Goal: Communication & Community: Participate in discussion

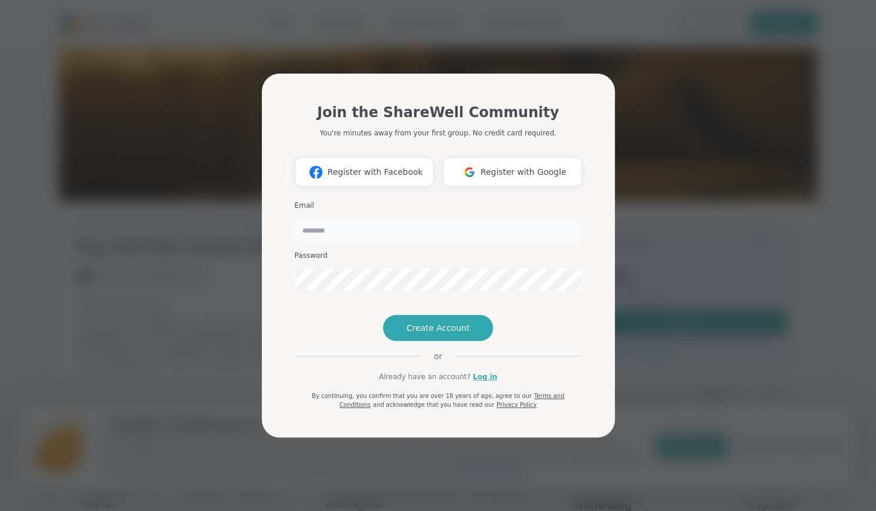
click at [328, 218] on input "email" at bounding box center [438, 230] width 287 height 24
type input "**********"
click at [473, 382] on link "Log in" at bounding box center [485, 376] width 24 height 11
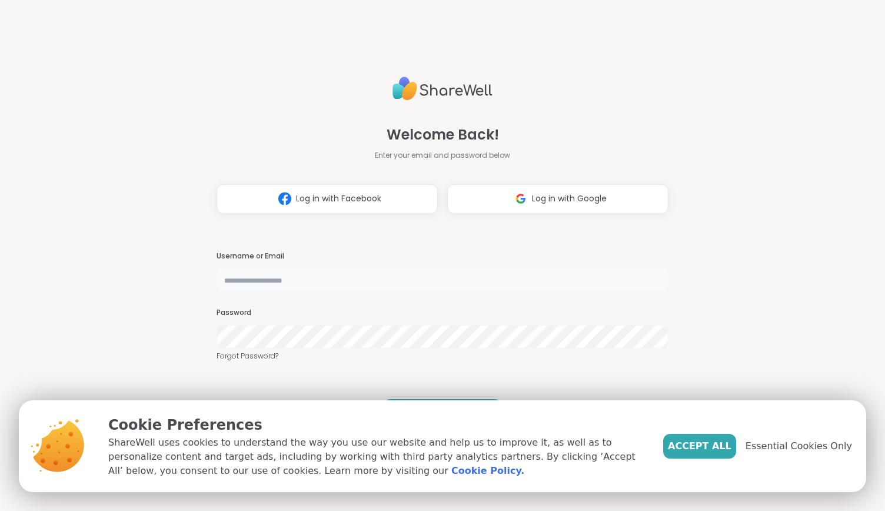
click at [299, 290] on input "text" at bounding box center [442, 280] width 452 height 24
type input "*"
type input "**********"
click at [763, 439] on span "Essential Cookies Only" at bounding box center [798, 446] width 106 height 14
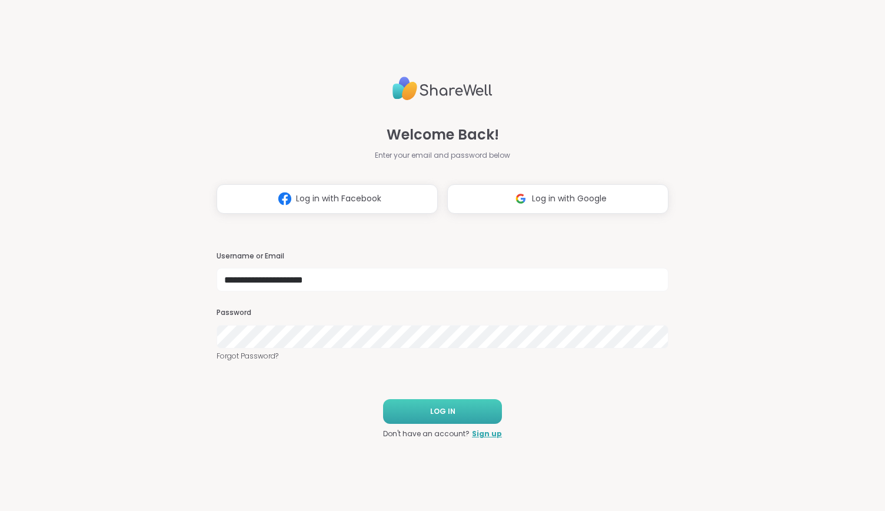
click at [471, 412] on button "LOG IN" at bounding box center [442, 411] width 119 height 25
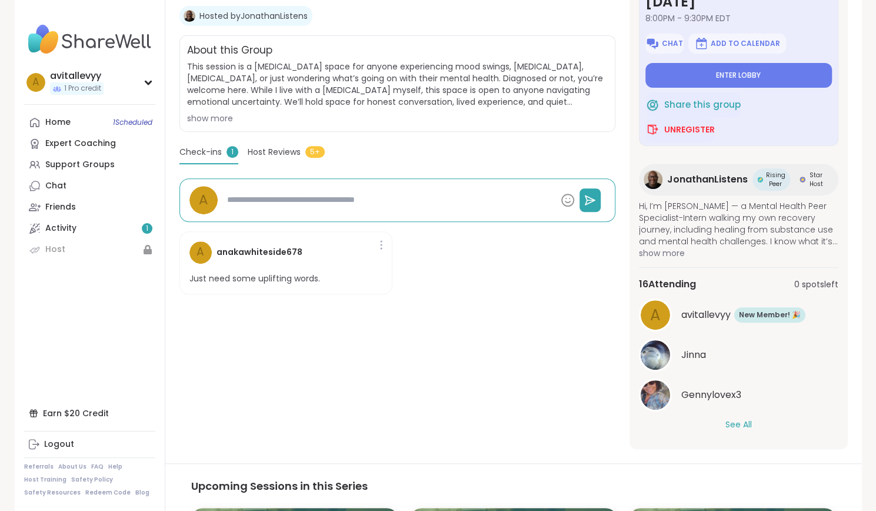
scroll to position [218, 0]
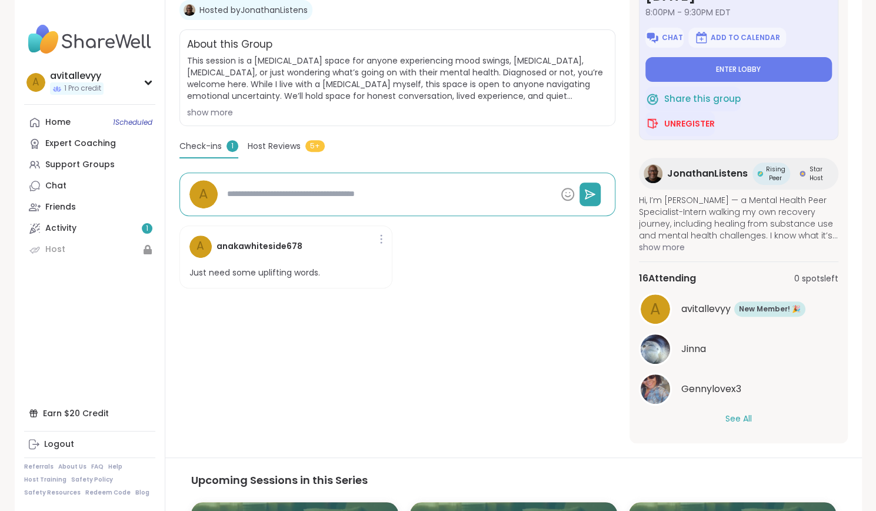
click at [708, 416] on div "See All" at bounding box center [738, 418] width 199 height 12
click at [727, 419] on button "See All" at bounding box center [738, 418] width 26 height 12
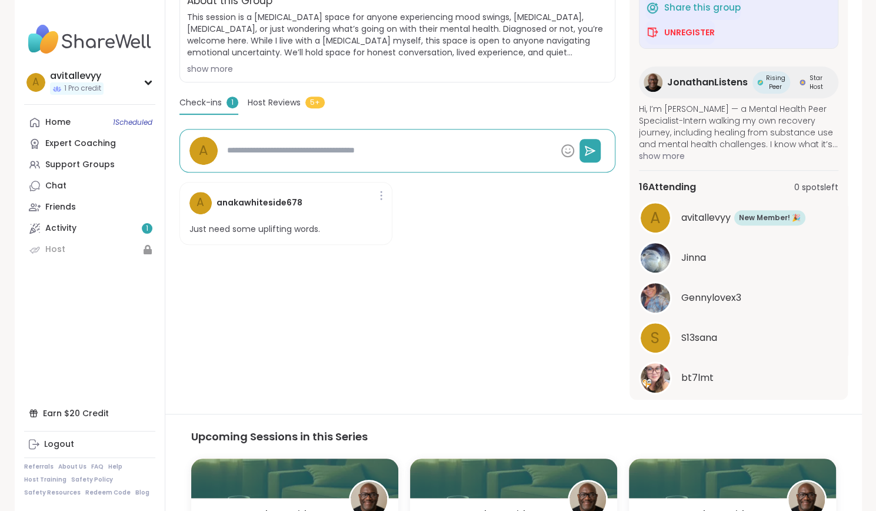
scroll to position [0, 0]
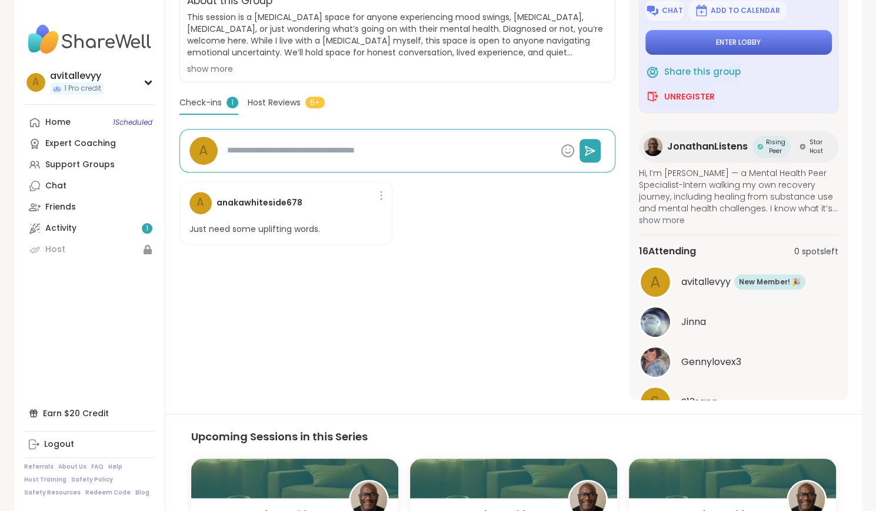
click at [701, 46] on button "Enter lobby" at bounding box center [738, 42] width 186 height 25
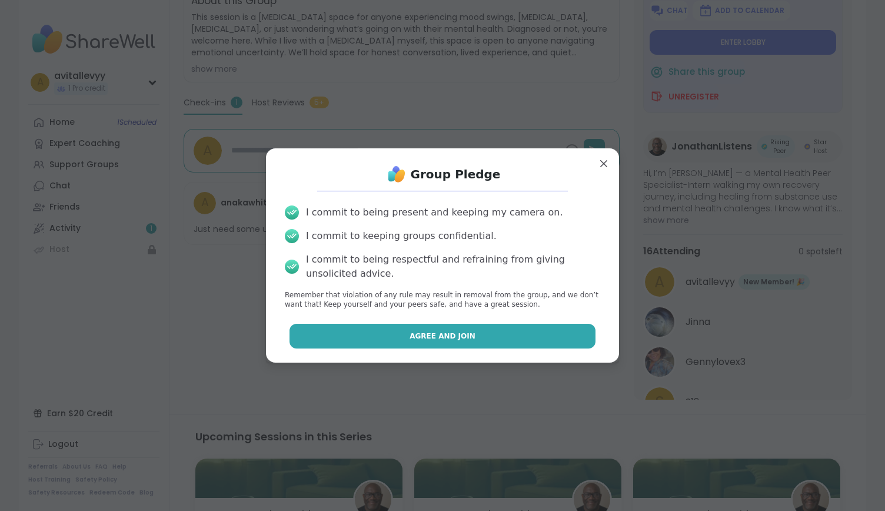
click at [388, 334] on button "Agree and Join" at bounding box center [442, 336] width 306 height 25
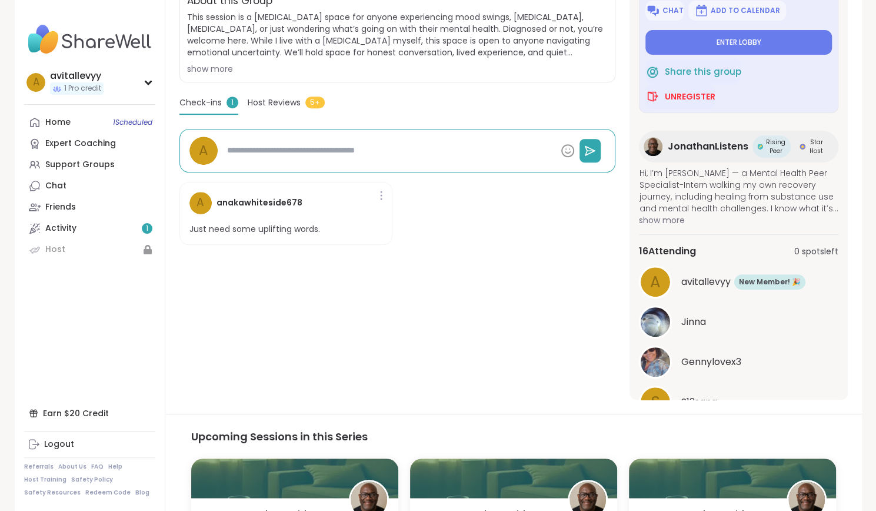
type textarea "*"
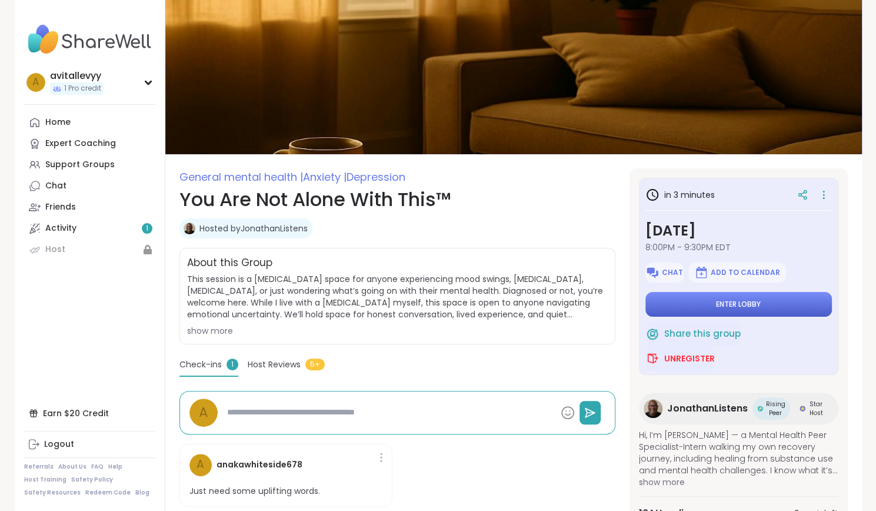
click at [700, 314] on button "Enter lobby" at bounding box center [738, 304] width 186 height 25
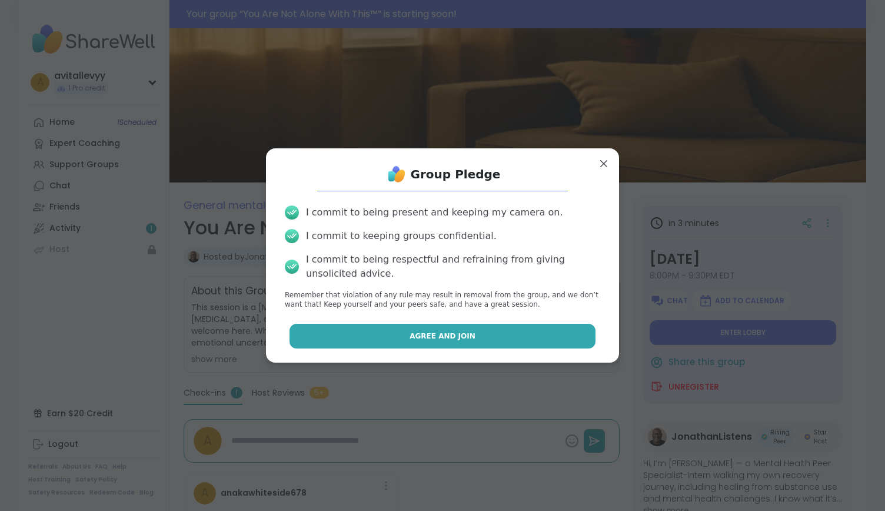
click at [462, 330] on button "Agree and Join" at bounding box center [442, 336] width 306 height 25
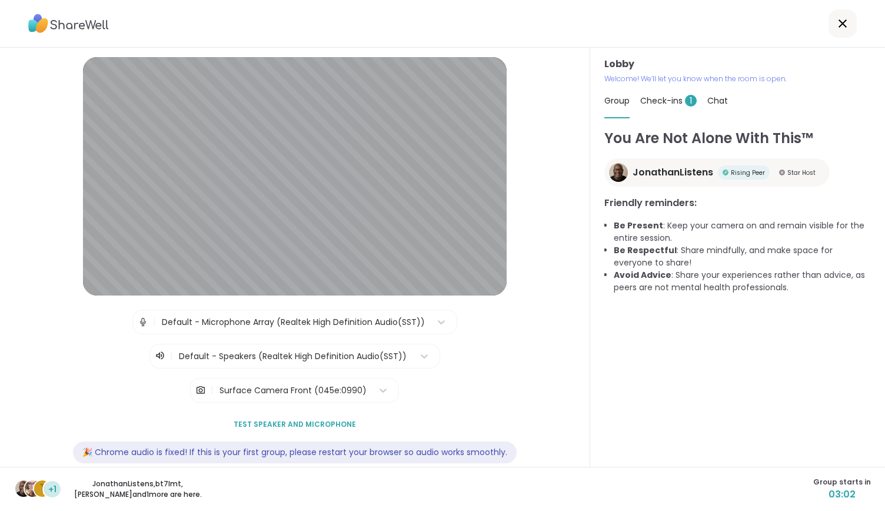
click at [657, 101] on span "Check-ins 1" at bounding box center [668, 101] width 56 height 12
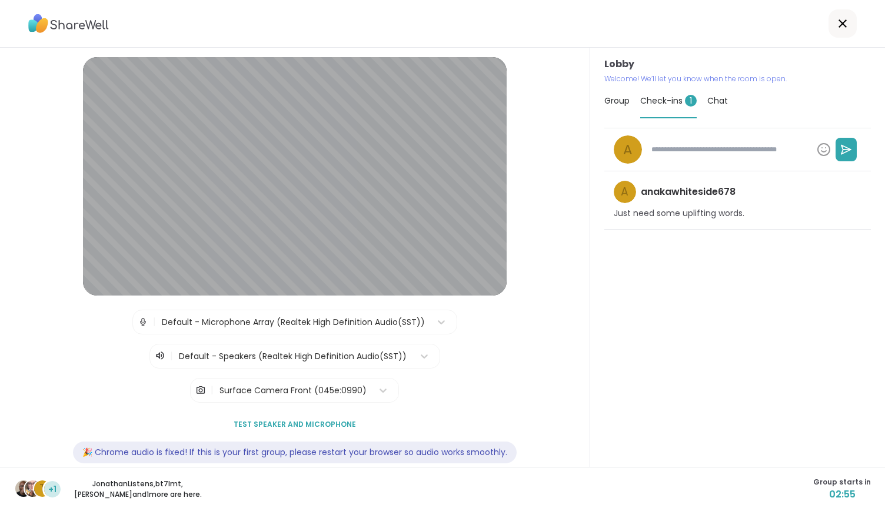
type textarea "*"
click at [613, 109] on div "Group" at bounding box center [616, 100] width 25 height 33
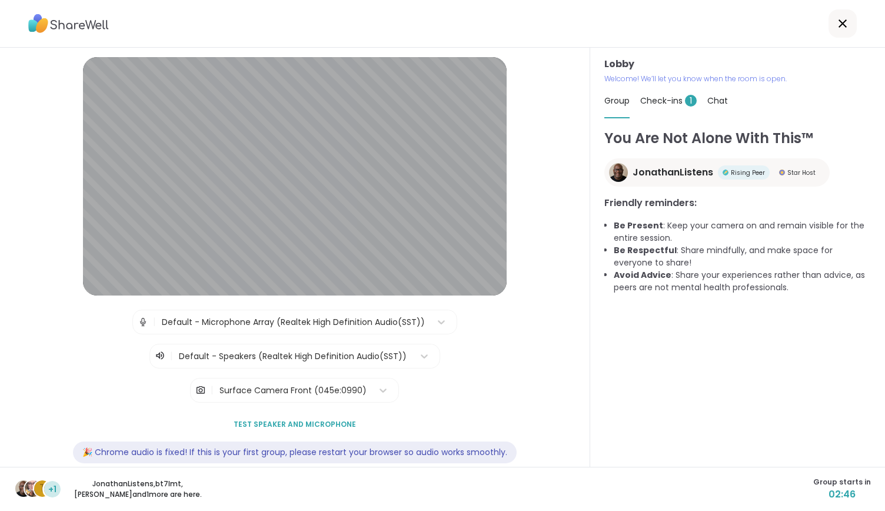
click at [312, 429] on button "Test speaker and microphone" at bounding box center [295, 424] width 132 height 25
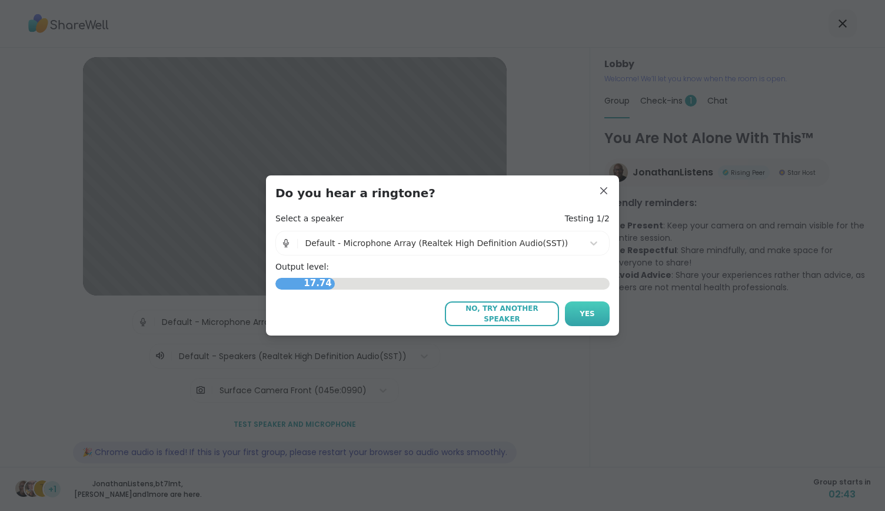
click at [579, 309] on span "Yes" at bounding box center [586, 313] width 15 height 11
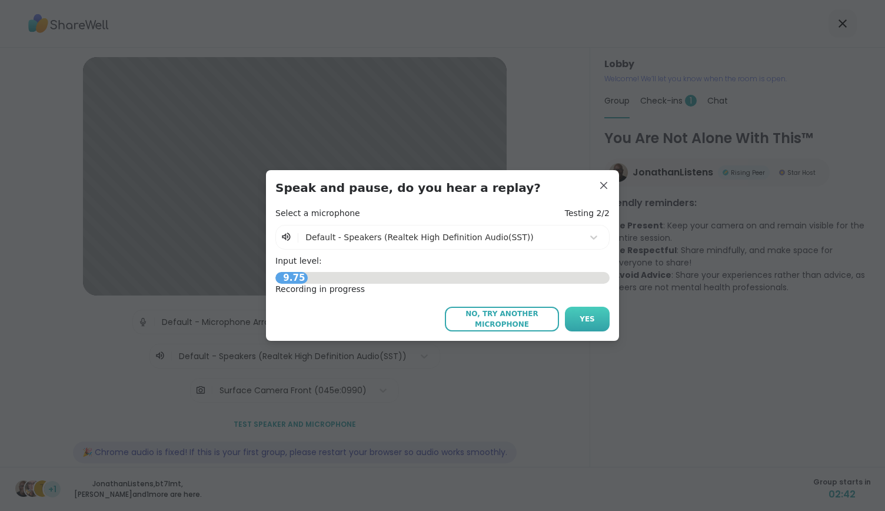
click at [579, 318] on span "Yes" at bounding box center [586, 319] width 15 height 11
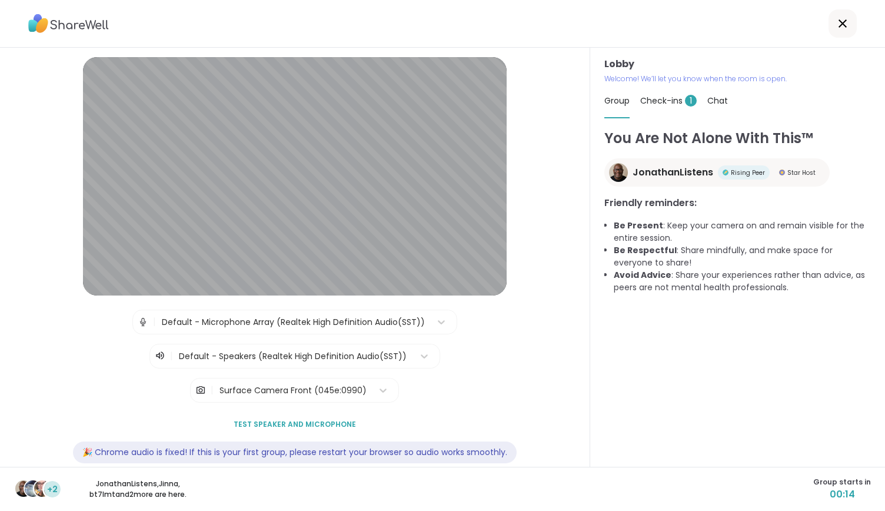
click at [49, 491] on span "+2" at bounding box center [52, 489] width 11 height 12
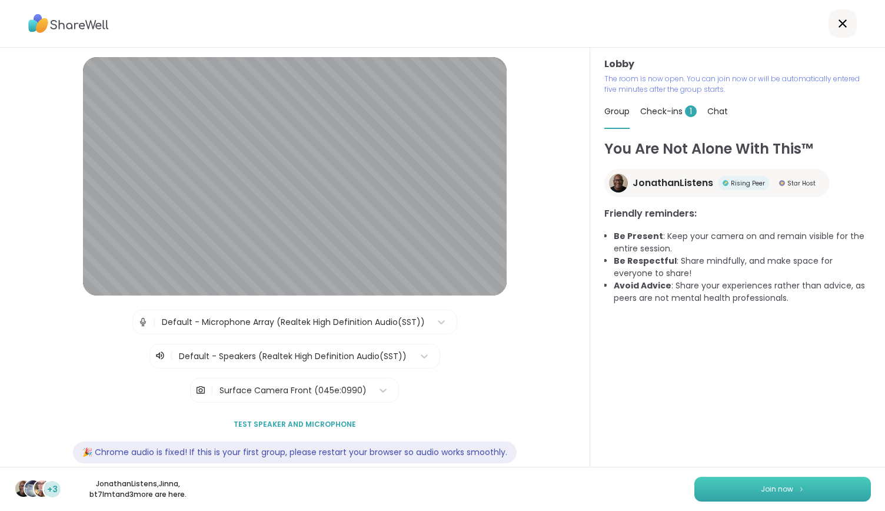
click at [727, 485] on button "Join now" at bounding box center [782, 488] width 176 height 25
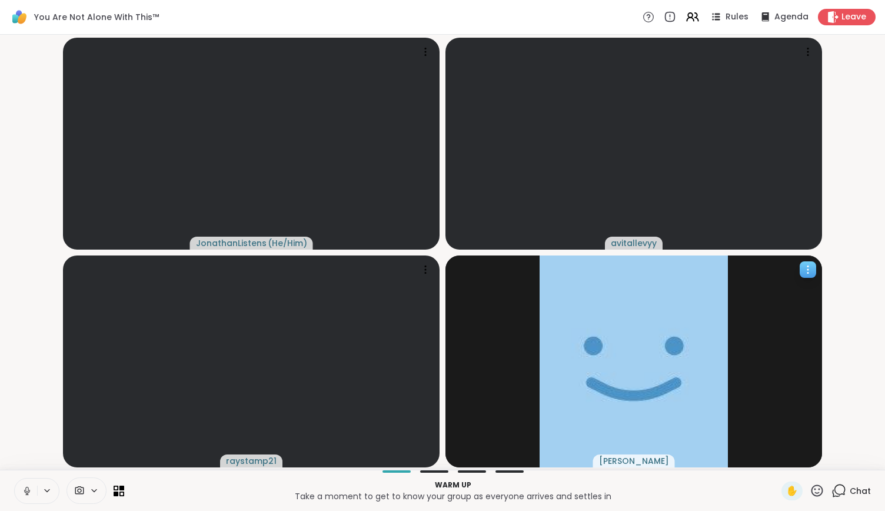
scroll to position [0, 9]
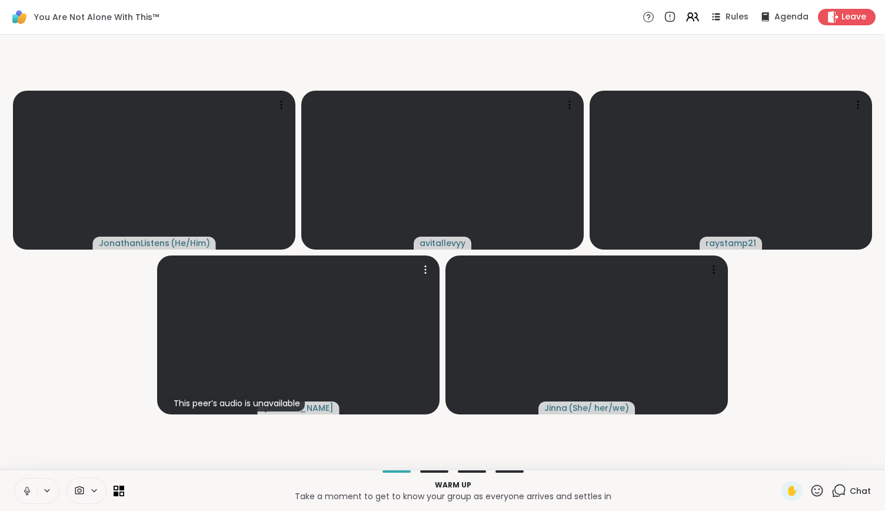
click at [575, 451] on video-player-container "JonathanListens ( He/Him ) avitallevyy raystamp21 This peer’s audio is unavaila…" at bounding box center [442, 251] width 871 height 425
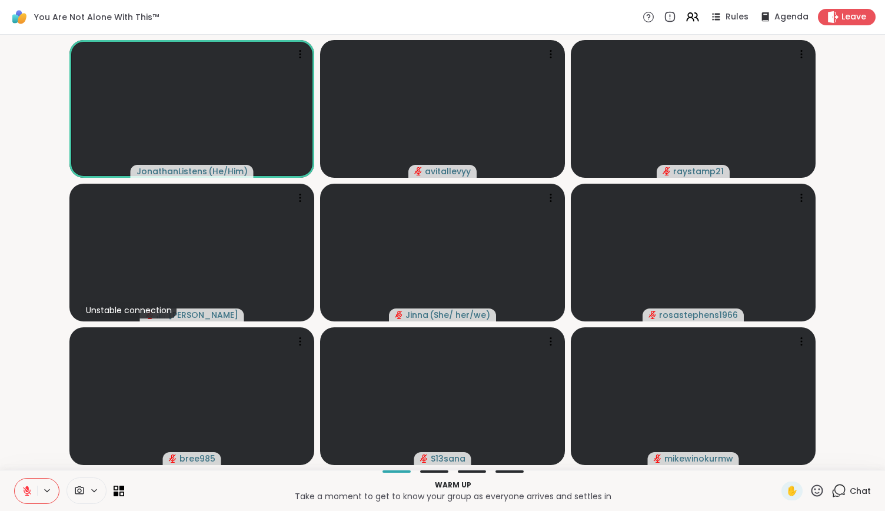
click at [416, 474] on div "Warm up Take a moment to get to know your group as everyone arrives and settles…" at bounding box center [442, 489] width 885 height 41
click at [454, 474] on div "Warm up Take a moment to get to know your group as everyone arrives and settles…" at bounding box center [442, 489] width 885 height 41
click at [466, 471] on div at bounding box center [472, 471] width 28 height 2
click at [725, 16] on span "Rules" at bounding box center [737, 17] width 24 height 12
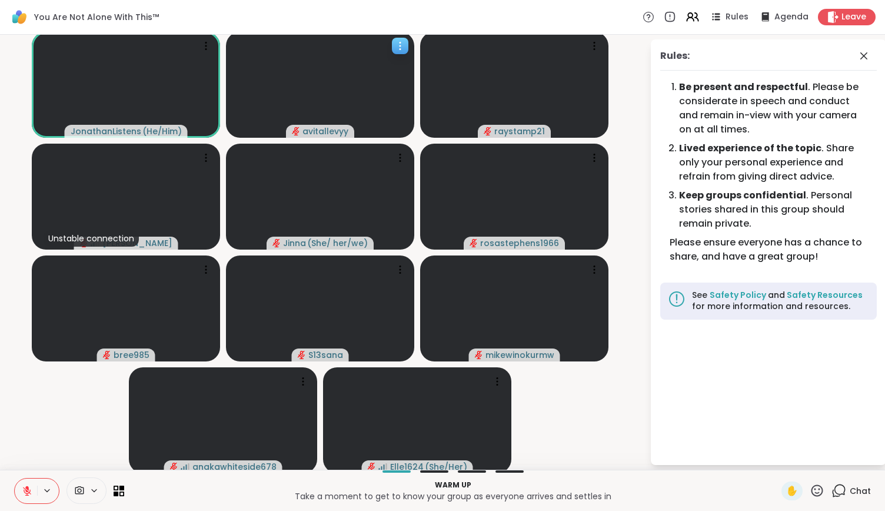
click at [394, 46] on icon at bounding box center [400, 46] width 12 height 12
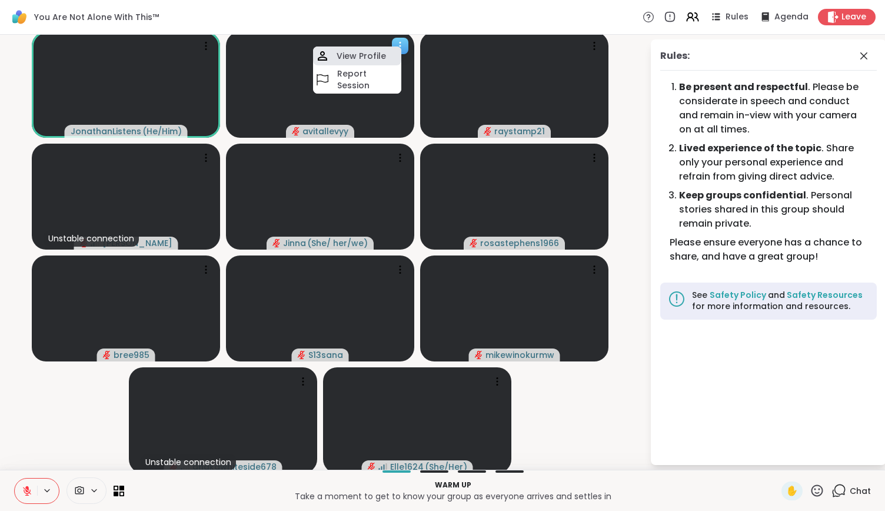
click at [385, 53] on div "View Profile" at bounding box center [357, 55] width 88 height 19
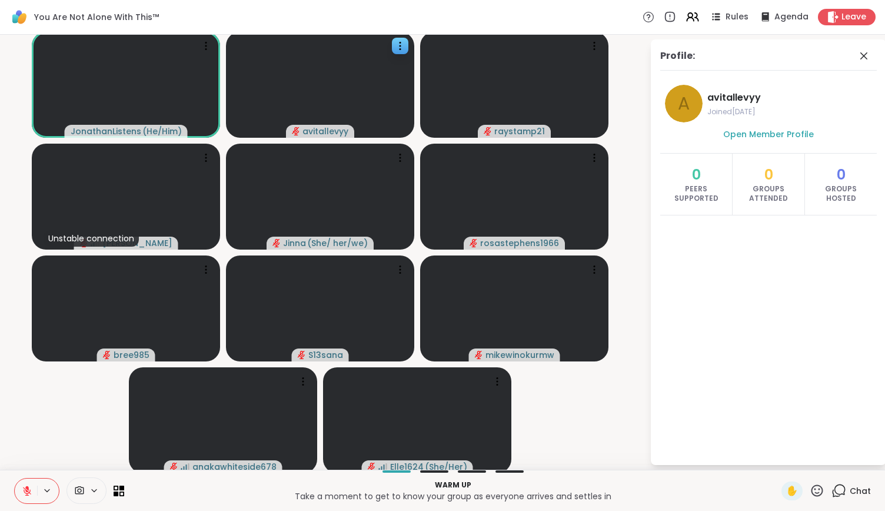
click at [728, 95] on span "avitallevyy" at bounding box center [789, 98] width 165 height 14
click at [735, 127] on link "Open Member Profile" at bounding box center [768, 134] width 91 height 14
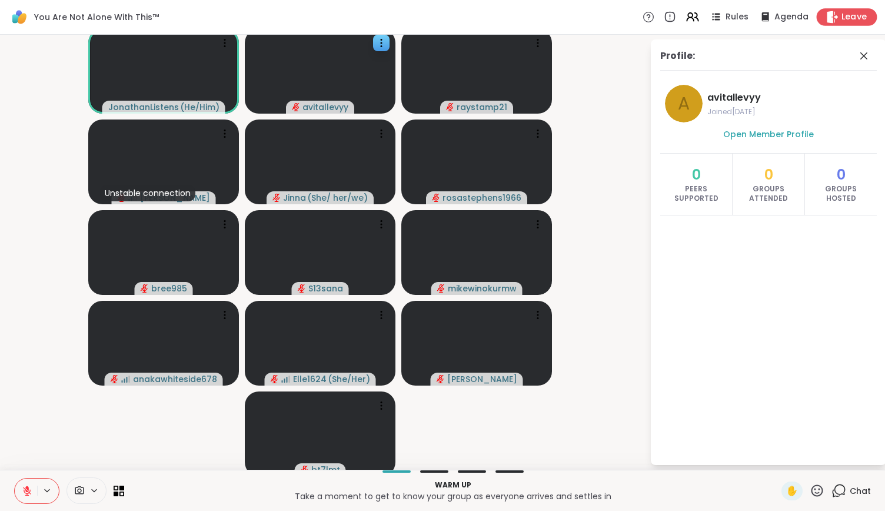
click at [822, 18] on div "Leave" at bounding box center [847, 16] width 61 height 17
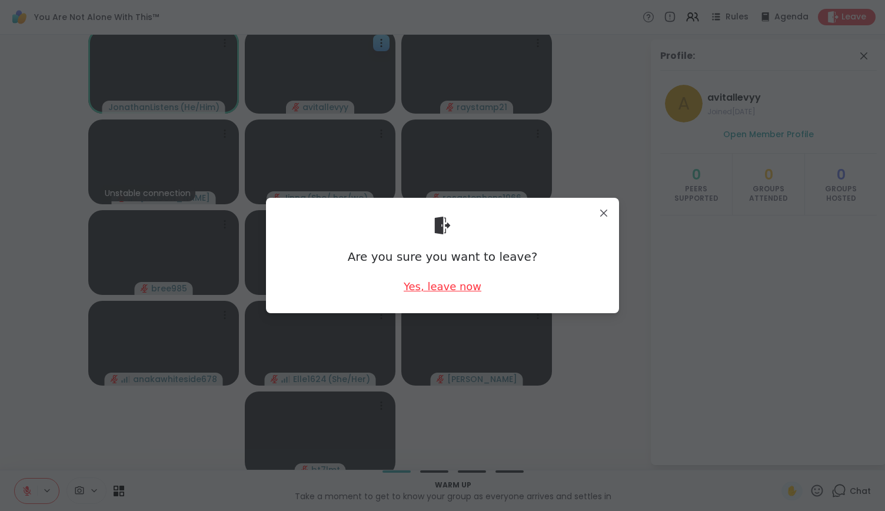
click at [448, 281] on div "Yes, leave now" at bounding box center [443, 286] width 78 height 15
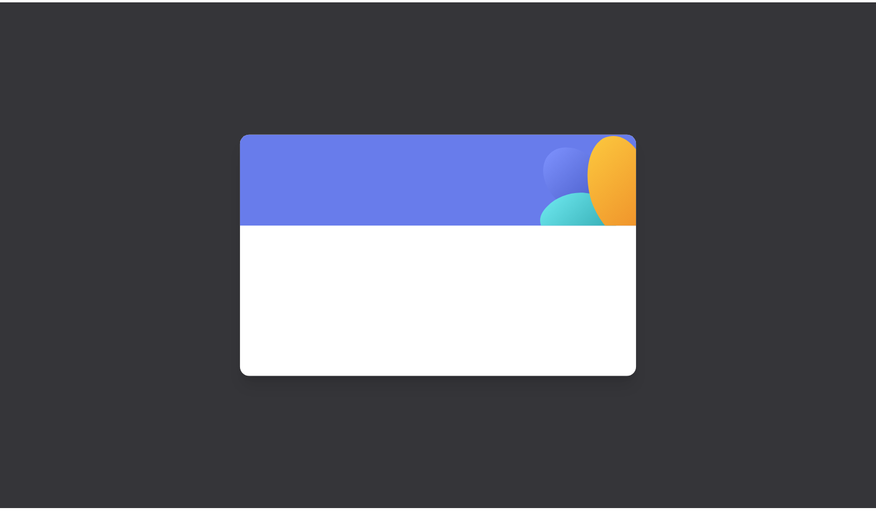
scroll to position [0, 0]
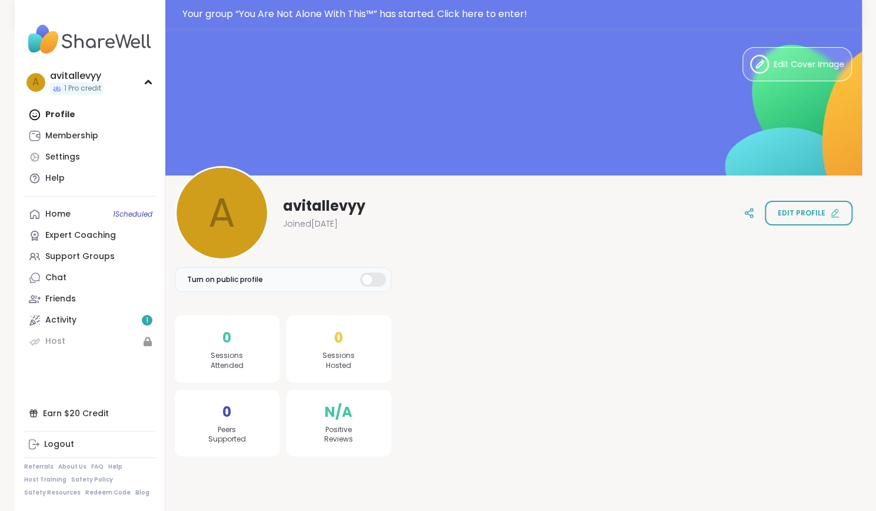
click at [822, 174] on div "a avitallevyy Joined Oct 2025 Edit profile" at bounding box center [514, 213] width 678 height 94
click at [781, 206] on button "Edit profile" at bounding box center [809, 213] width 88 height 25
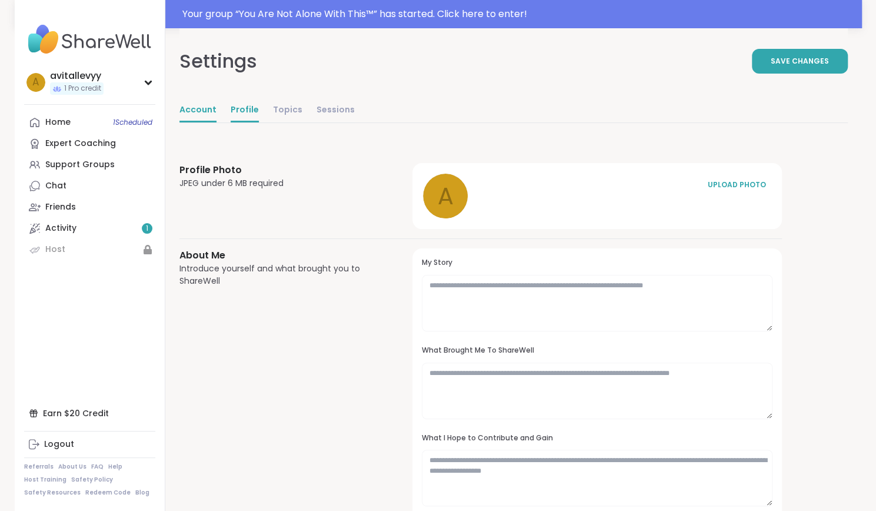
click at [191, 111] on link "Account" at bounding box center [197, 111] width 37 height 24
select select "**"
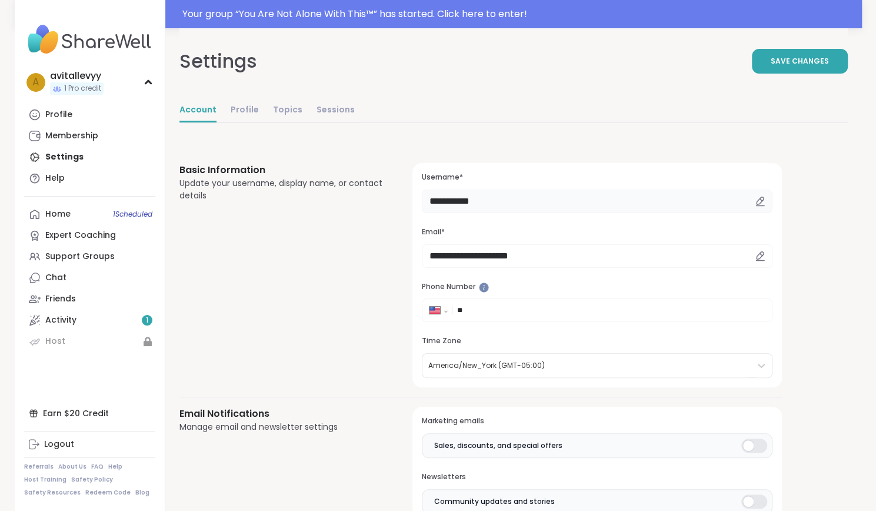
click at [505, 203] on input "**********" at bounding box center [597, 201] width 350 height 24
type input "******"
click at [793, 56] on span "Save Changes" at bounding box center [800, 61] width 58 height 11
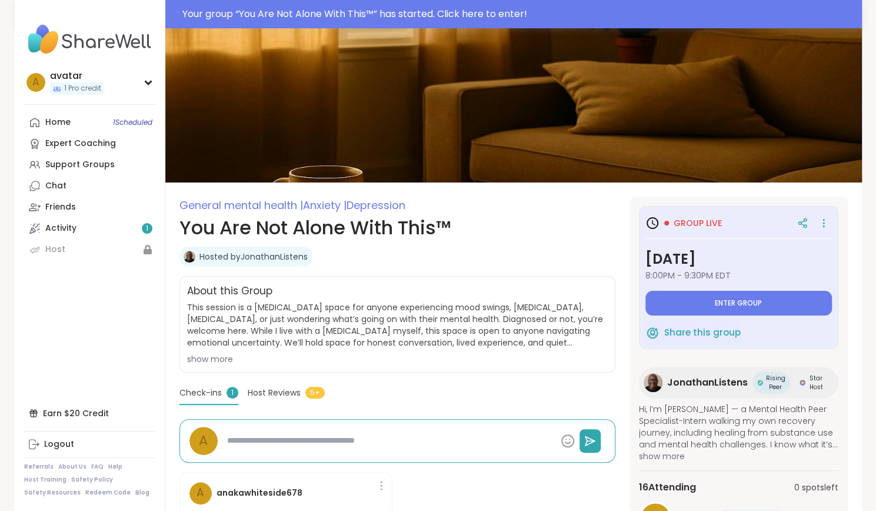
click at [684, 317] on div "Group live [DATE] 8:00PM - 9:30PM EDT Enter group Share this group" at bounding box center [738, 277] width 199 height 143
click at [679, 311] on button "Enter group" at bounding box center [738, 303] width 186 height 25
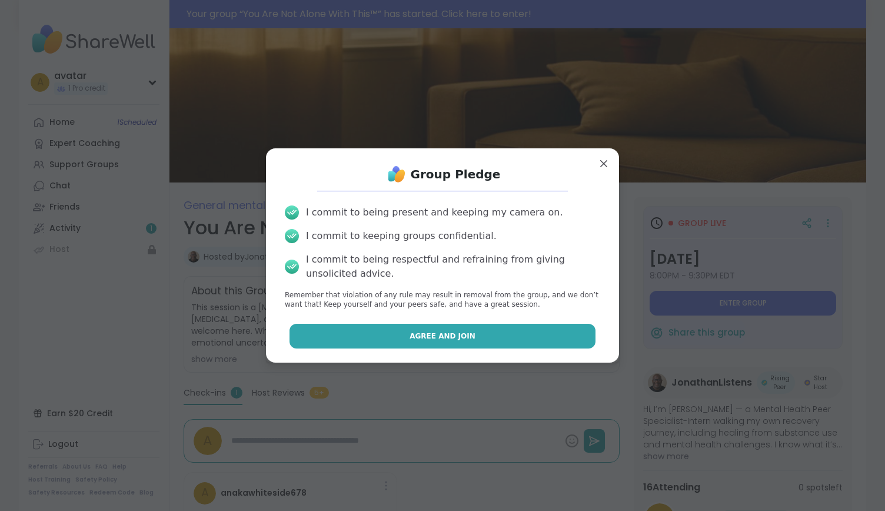
click at [484, 325] on button "Agree and Join" at bounding box center [442, 336] width 306 height 25
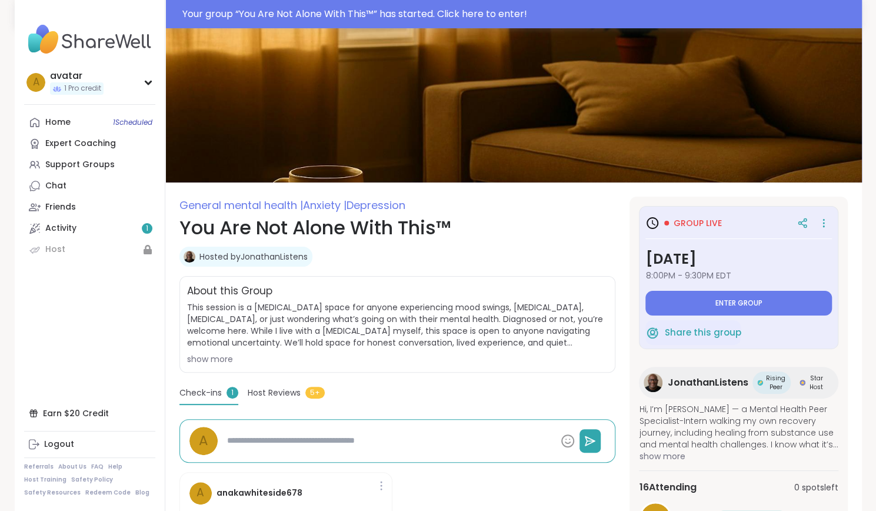
type textarea "*"
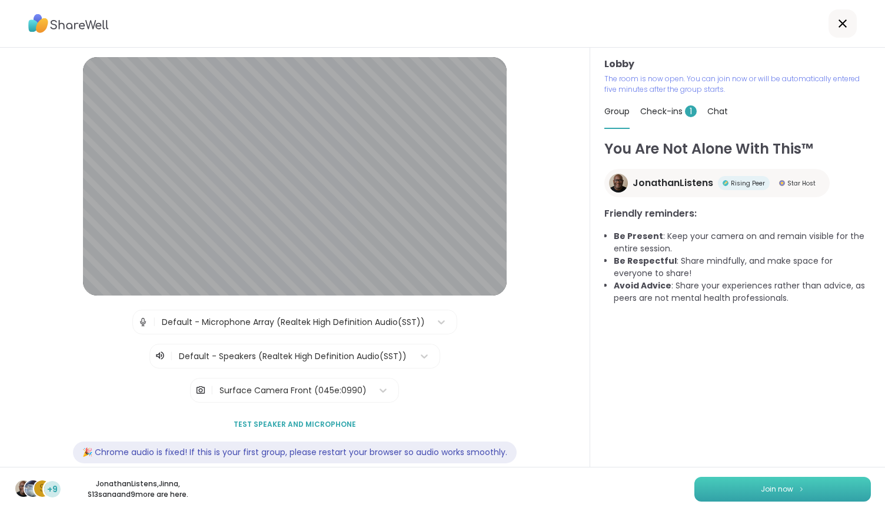
click at [734, 482] on button "Join now" at bounding box center [782, 488] width 176 height 25
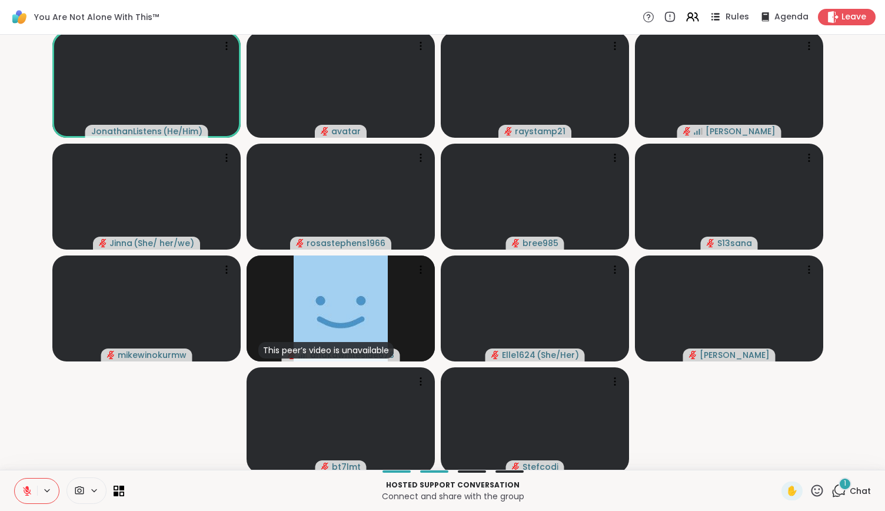
click at [713, 17] on icon at bounding box center [715, 16] width 15 height 15
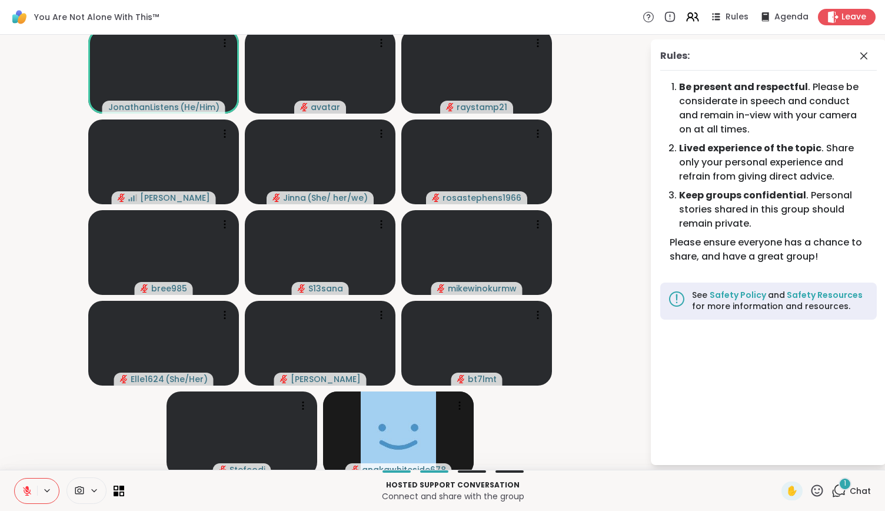
click at [24, 111] on video-player-container "JonathanListens ( He/Him ) avatar raystamp21 tracyanna Jinna ( She/ her/we ) ro…" at bounding box center [324, 251] width 635 height 425
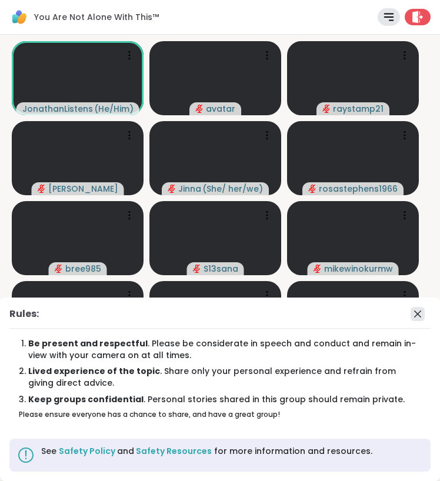
click at [416, 318] on icon at bounding box center [418, 314] width 14 height 14
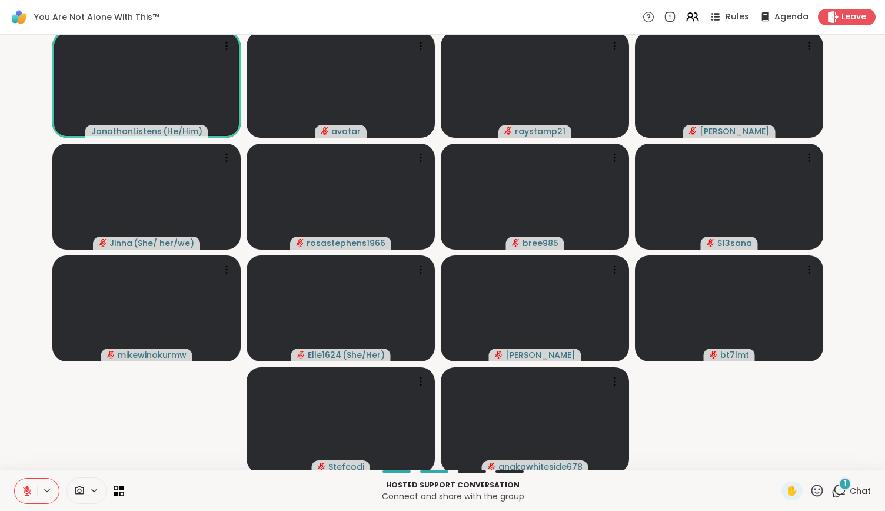
click at [729, 16] on span "Rules" at bounding box center [737, 17] width 24 height 12
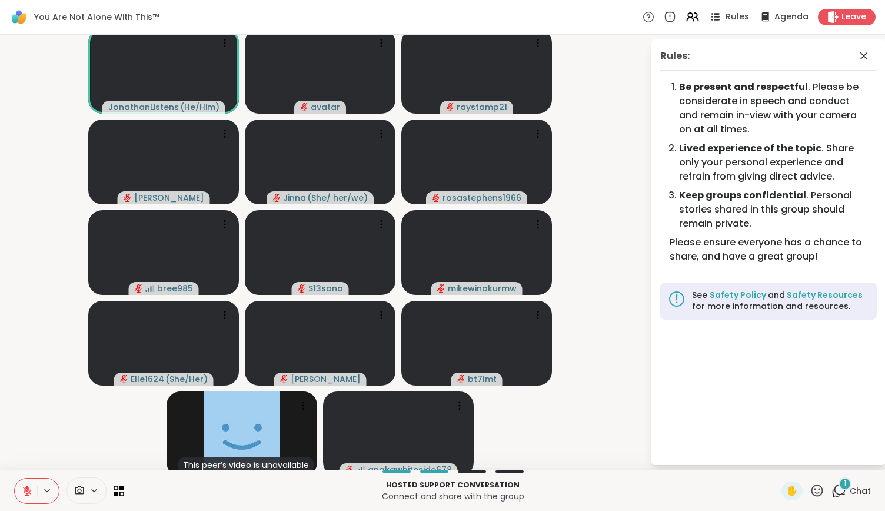
click at [729, 16] on span "Rules" at bounding box center [737, 17] width 24 height 12
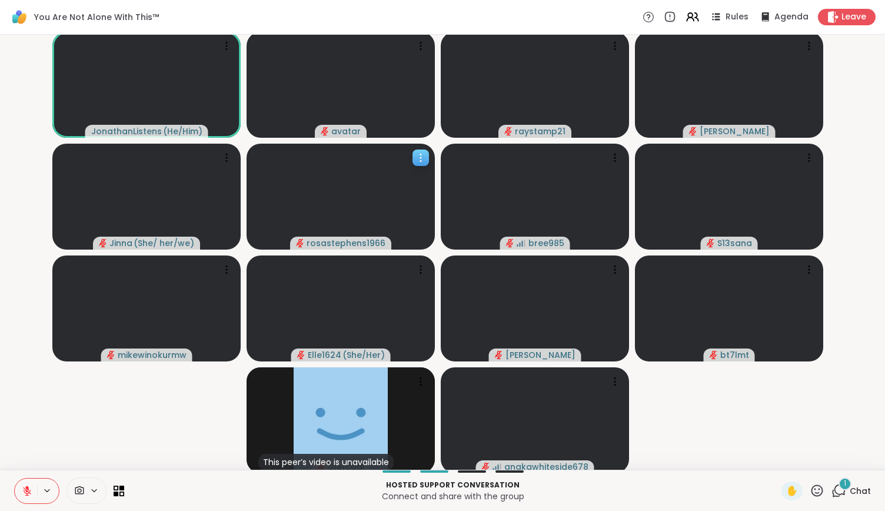
scroll to position [2, 0]
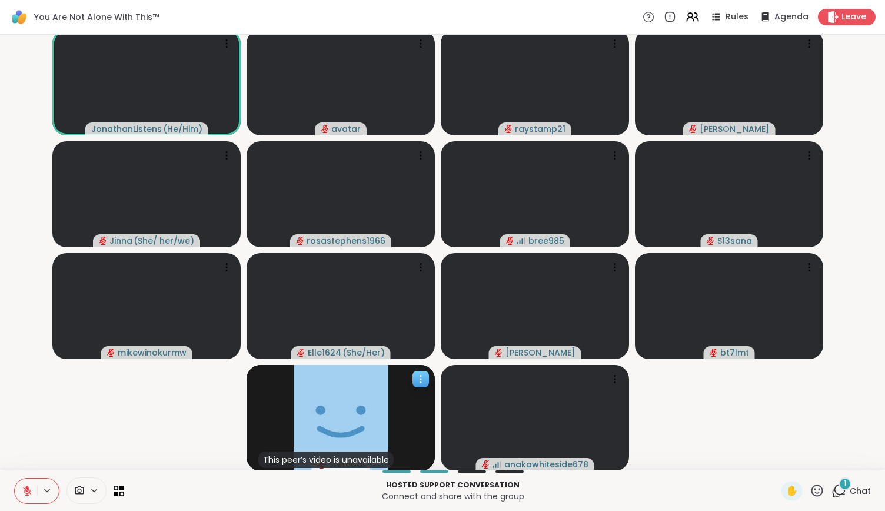
click at [415, 379] on icon at bounding box center [421, 379] width 12 height 12
click at [231, 418] on video-player-container "JonathanListens ( He/Him ) avatar raystamp21 tracyanna Jinna ( She/ her/we ) ro…" at bounding box center [442, 249] width 871 height 425
click at [613, 381] on icon at bounding box center [615, 379] width 12 height 12
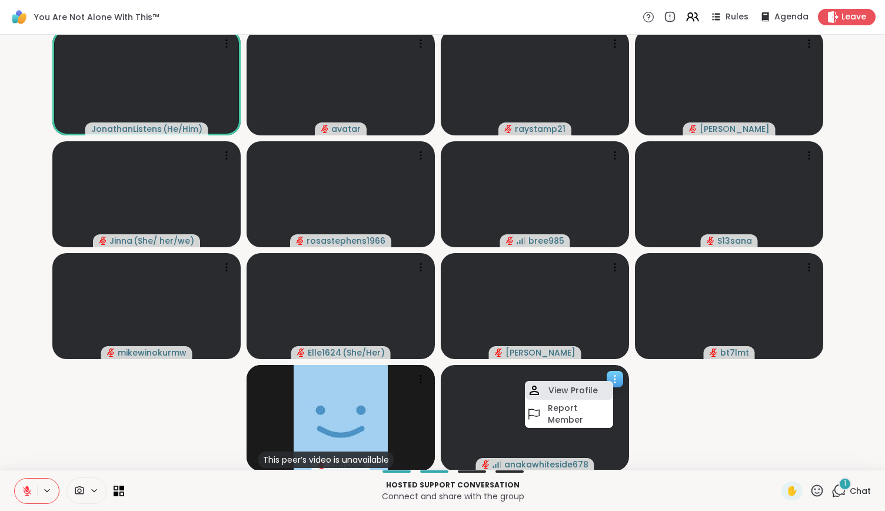
click at [595, 388] on h4 "View Profile" at bounding box center [572, 390] width 49 height 12
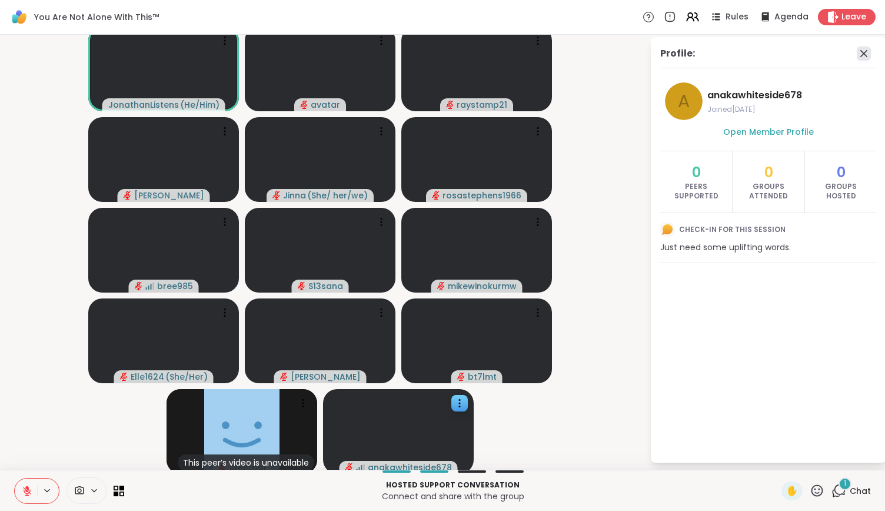
click at [860, 51] on icon at bounding box center [863, 53] width 7 height 7
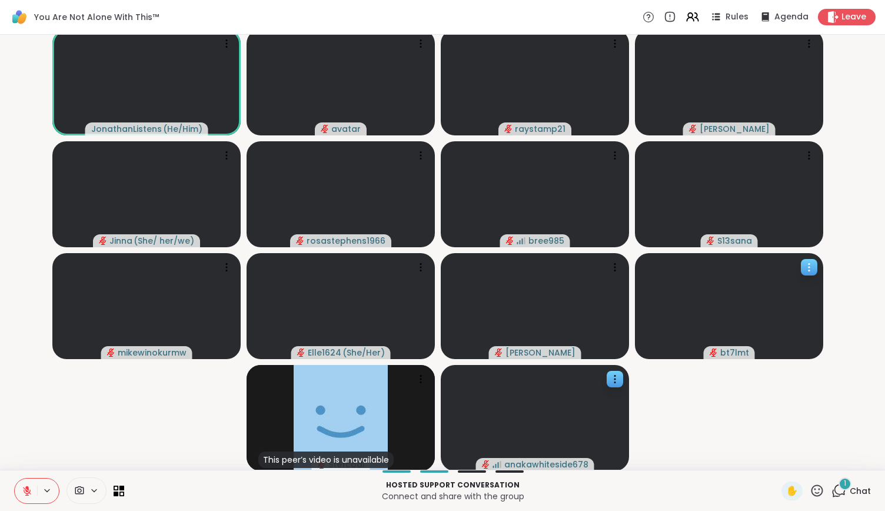
click at [811, 263] on icon at bounding box center [809, 267] width 12 height 12
drag, startPoint x: 795, startPoint y: 271, endPoint x: 783, endPoint y: 271, distance: 12.4
click at [783, 271] on h4 "View Profile" at bounding box center [770, 272] width 49 height 12
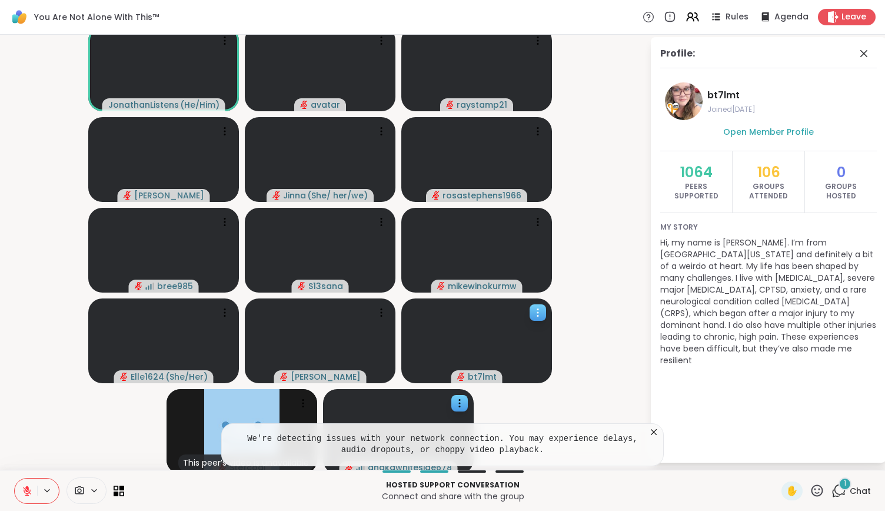
click at [846, 56] on div "Profile:" at bounding box center [768, 57] width 216 height 22
click at [857, 55] on icon at bounding box center [864, 53] width 14 height 14
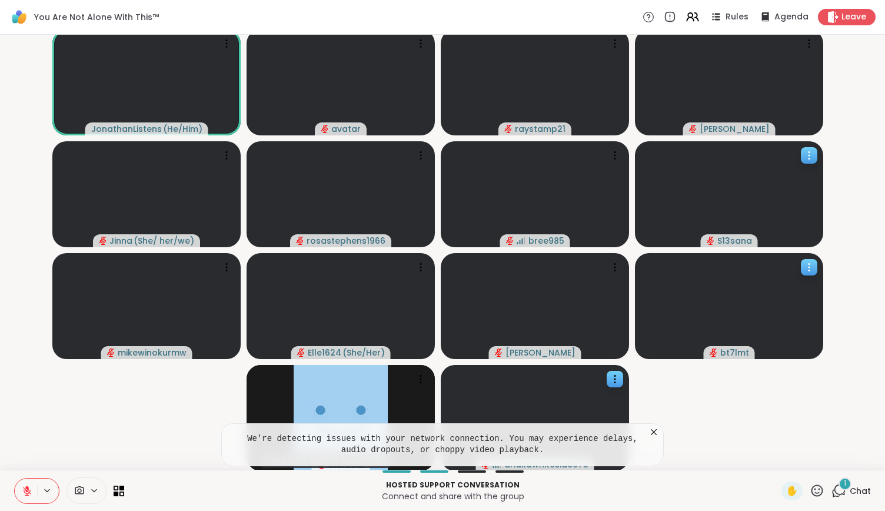
click at [812, 150] on icon at bounding box center [809, 155] width 12 height 12
click at [798, 152] on div "View Profile" at bounding box center [768, 159] width 88 height 19
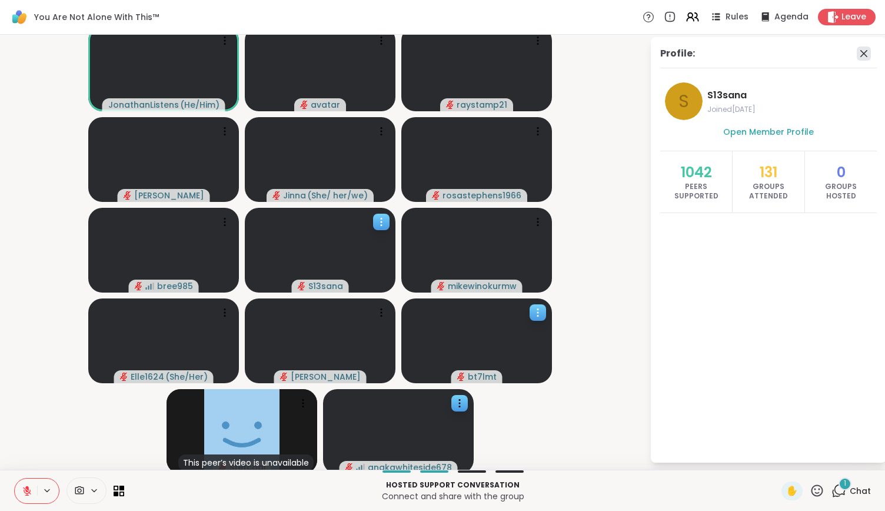
click at [857, 52] on icon at bounding box center [864, 53] width 14 height 14
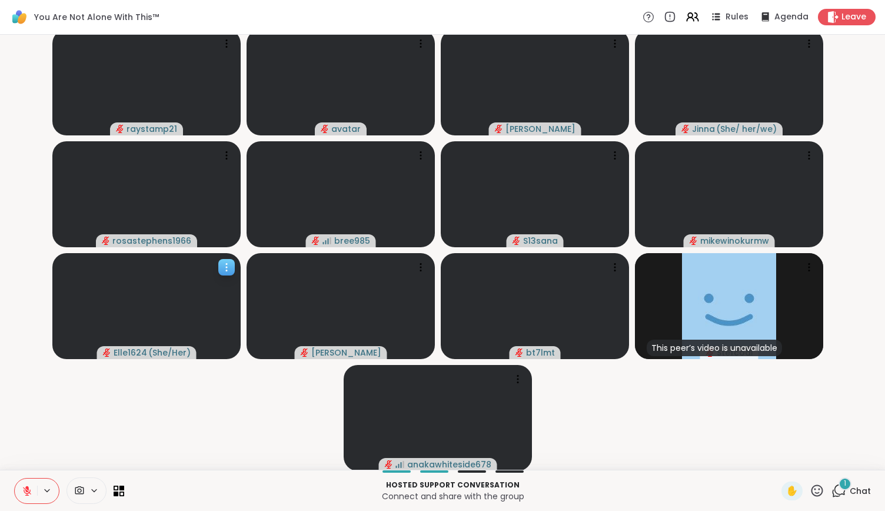
click at [231, 266] on icon at bounding box center [227, 267] width 12 height 12
click at [209, 274] on h4 "View Profile" at bounding box center [190, 276] width 49 height 12
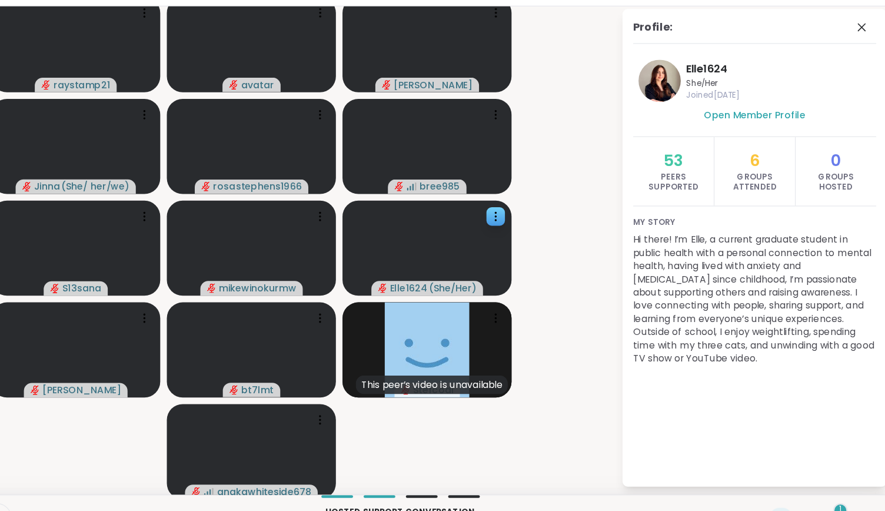
scroll to position [0, 0]
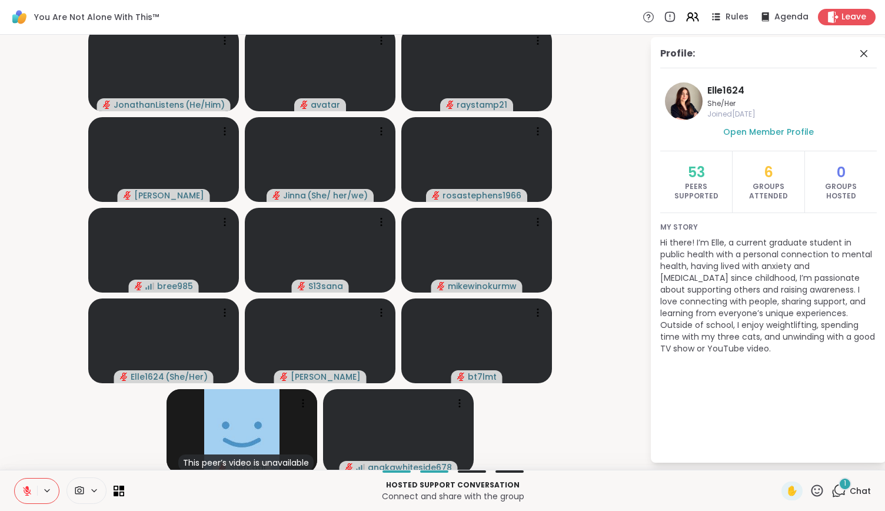
click at [680, 109] on img at bounding box center [684, 101] width 38 height 38
click at [851, 61] on div "Profile:" at bounding box center [768, 57] width 216 height 22
click at [857, 57] on icon at bounding box center [864, 53] width 14 height 14
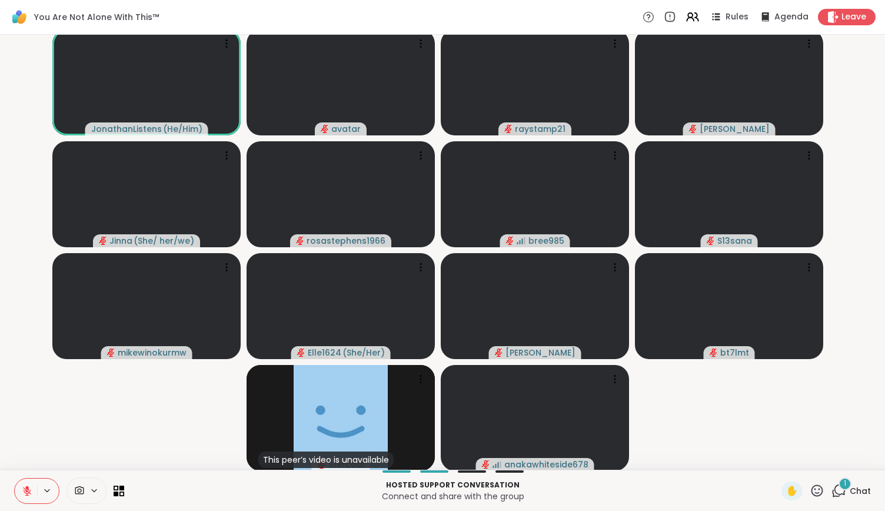
click at [631, 297] on video-player-container "JonathanListens ( He/Him ) avatar raystamp21 tracyanna Jinna ( She/ her/we ) ro…" at bounding box center [442, 249] width 871 height 425
click at [849, 485] on span "Chat" at bounding box center [859, 491] width 21 height 12
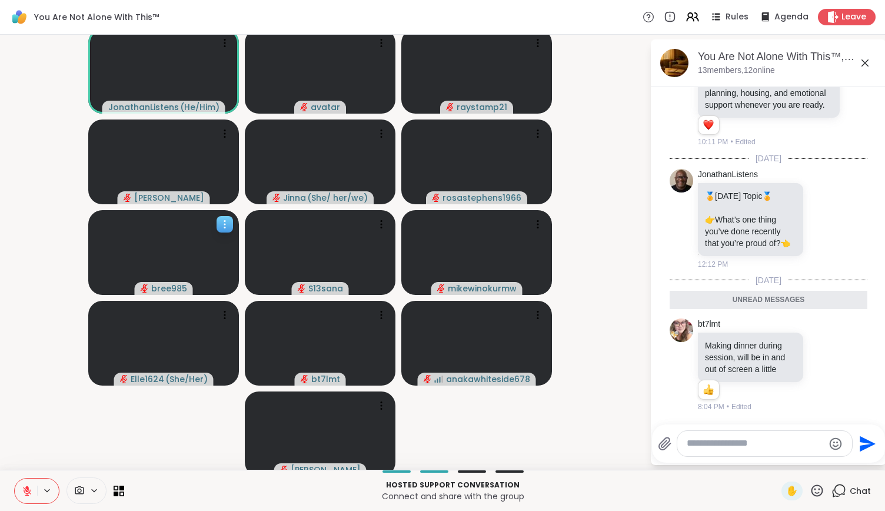
scroll to position [5, 0]
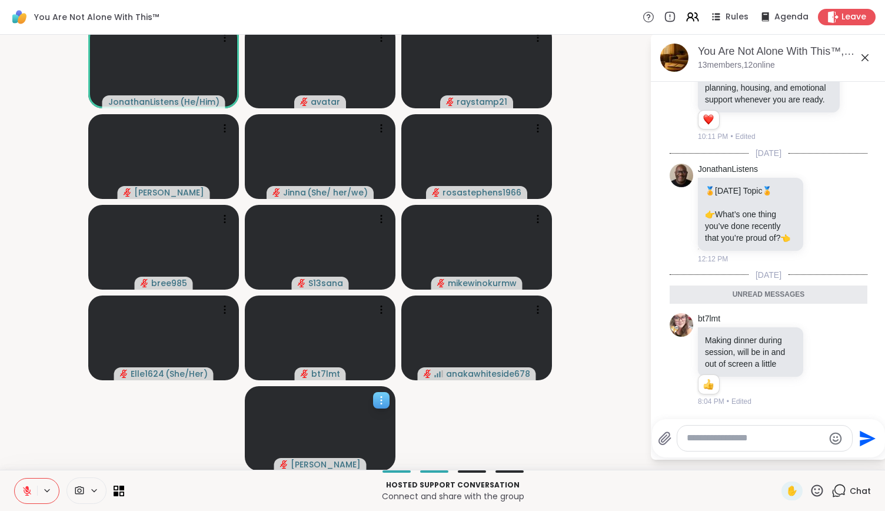
click at [378, 394] on icon at bounding box center [381, 400] width 12 height 12
click at [350, 402] on h4 "View Profile" at bounding box center [337, 404] width 49 height 12
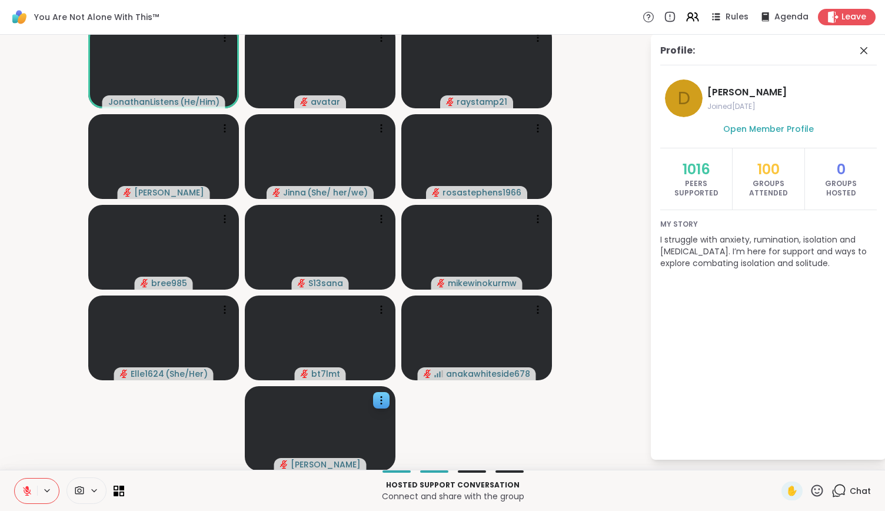
click at [855, 41] on div "Profile: D Donald Joined Sep 2025 Open Member Profile 1016 Peers Supported 100 …" at bounding box center [768, 246] width 235 height 425
click at [857, 45] on icon at bounding box center [864, 51] width 14 height 14
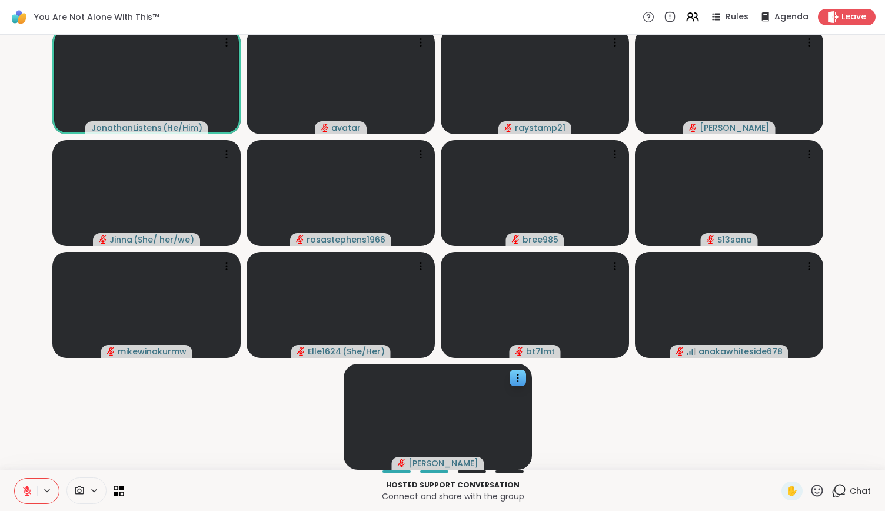
scroll to position [2, 0]
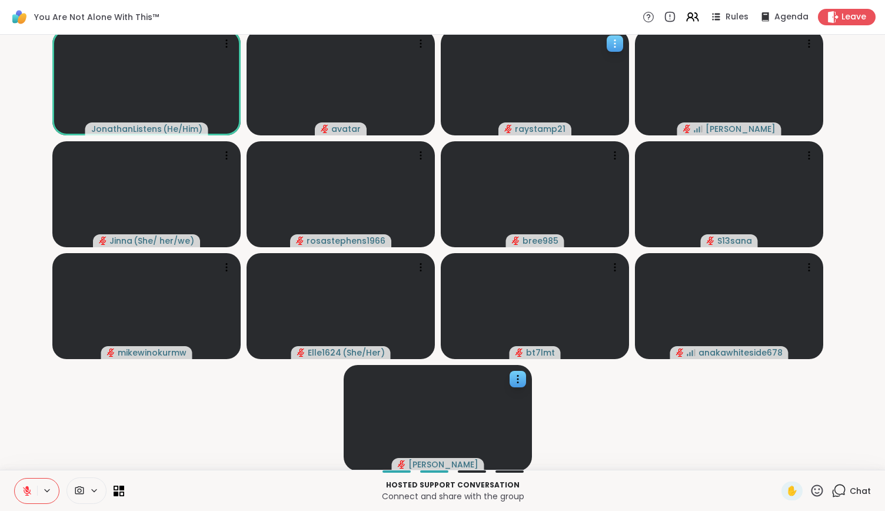
click at [617, 46] on icon at bounding box center [615, 44] width 12 height 12
click at [593, 56] on h4 "View Profile" at bounding box center [576, 56] width 49 height 12
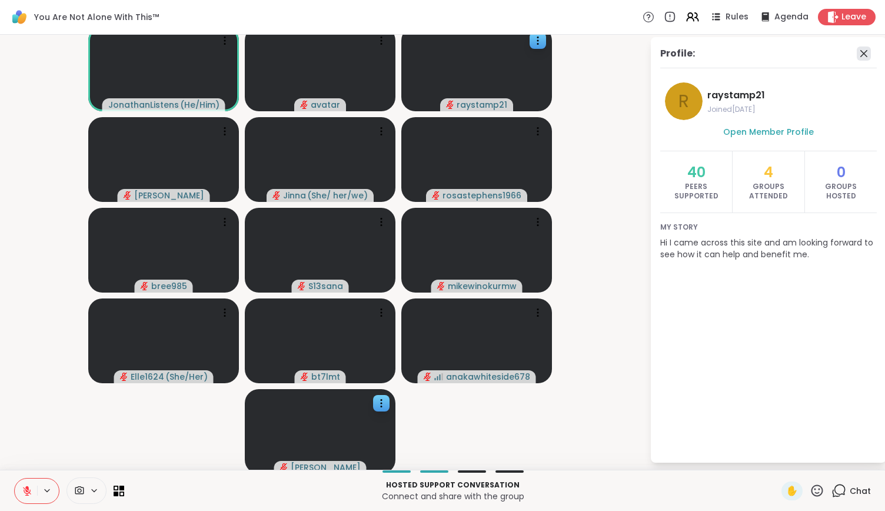
click at [857, 52] on icon at bounding box center [864, 53] width 14 height 14
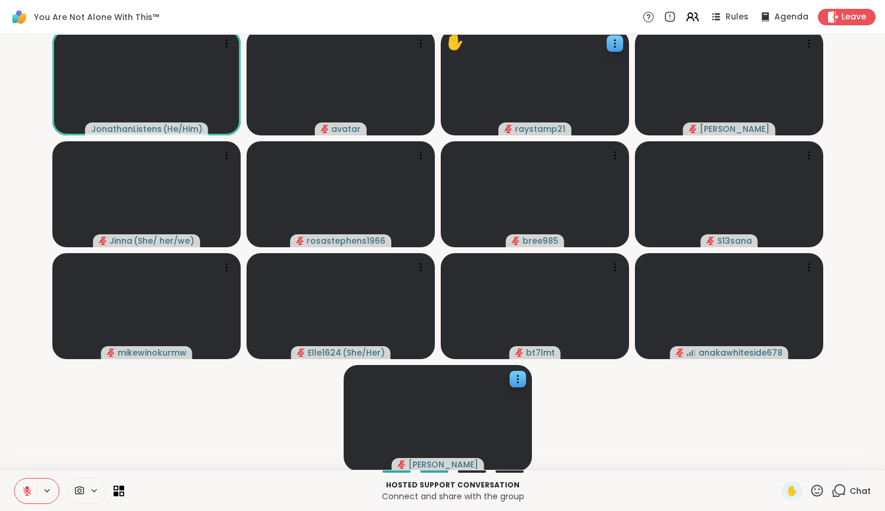
click at [852, 485] on span "Chat" at bounding box center [859, 491] width 21 height 12
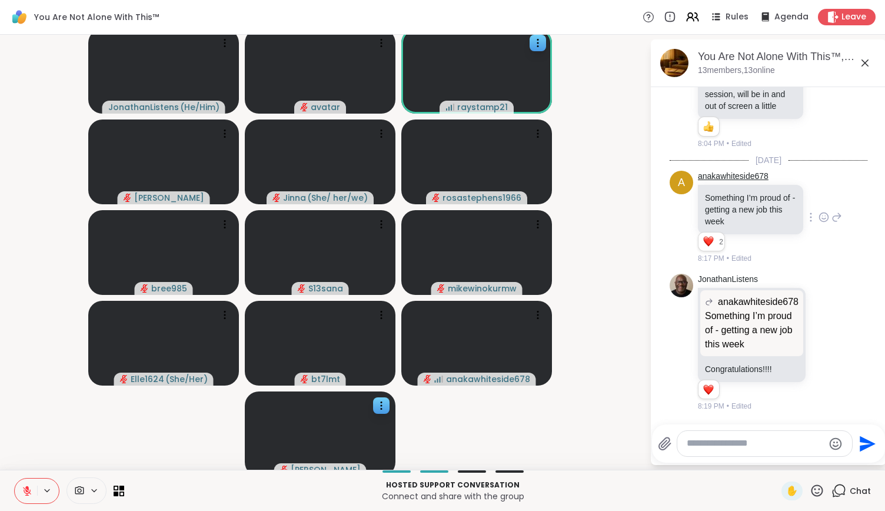
scroll to position [2554, 0]
click at [818, 224] on div at bounding box center [823, 217] width 11 height 14
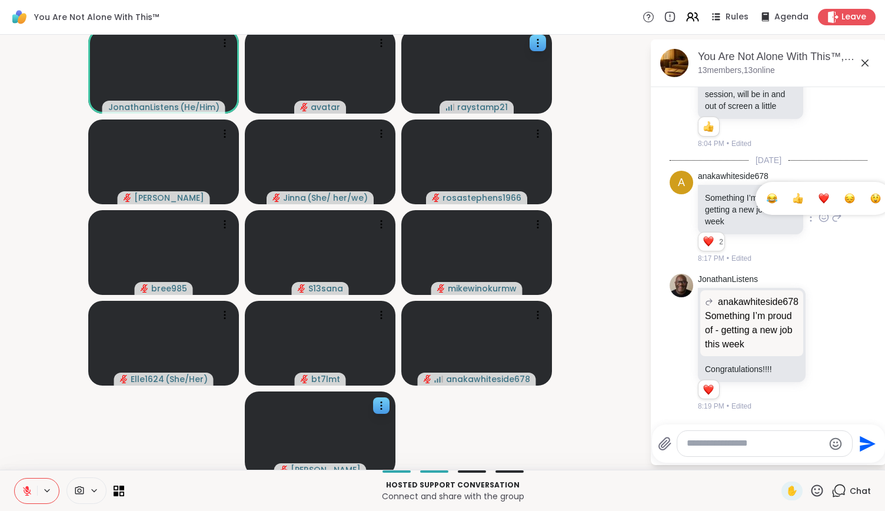
click at [818, 199] on div "Select Reaction: Heart" at bounding box center [823, 198] width 11 height 11
click at [383, 42] on icon at bounding box center [381, 43] width 12 height 12
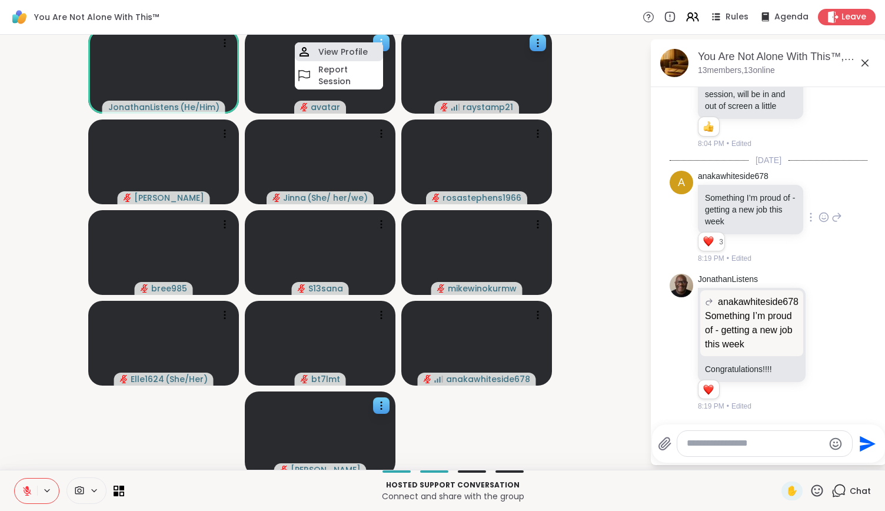
click at [359, 46] on h4 "View Profile" at bounding box center [342, 52] width 49 height 12
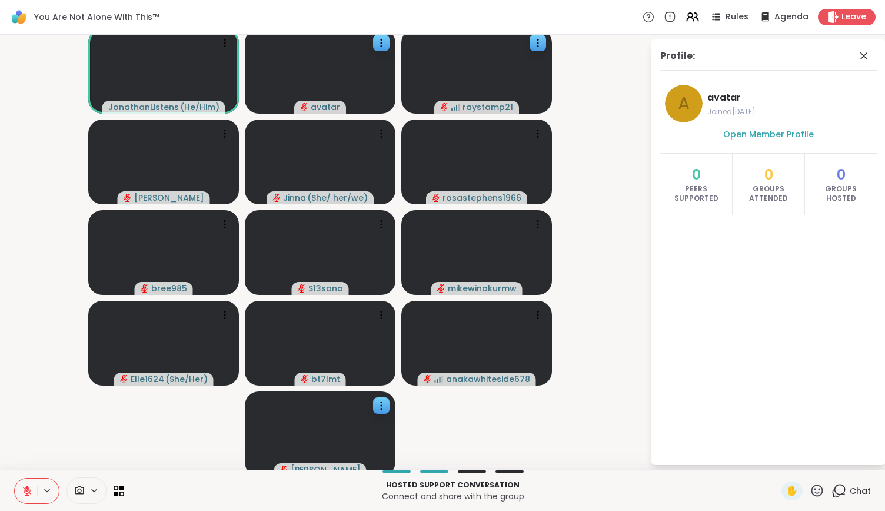
click at [694, 173] on div "0 Peers Supported" at bounding box center [696, 184] width 72 height 61
click at [682, 178] on div "0 Peers Supported" at bounding box center [696, 184] width 72 height 61
click at [857, 52] on icon at bounding box center [864, 56] width 14 height 14
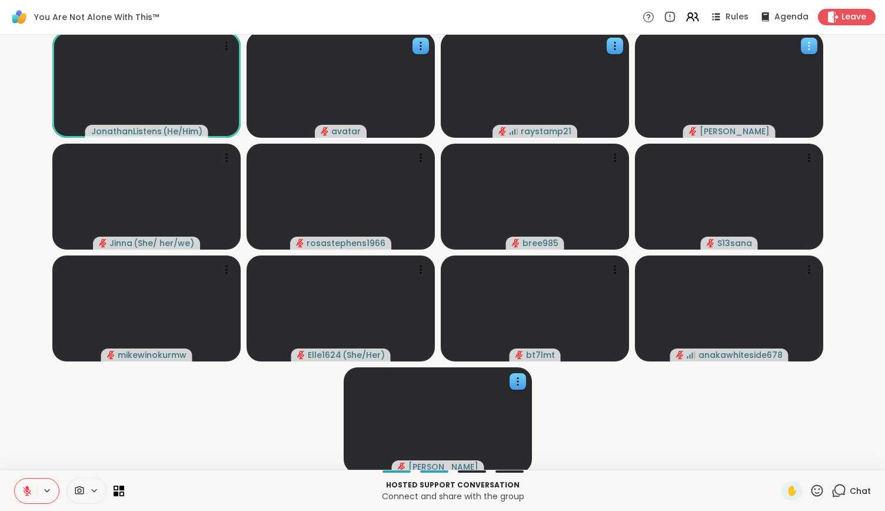
click at [807, 44] on icon at bounding box center [809, 46] width 12 height 12
click at [798, 53] on div "View Profile" at bounding box center [763, 53] width 88 height 19
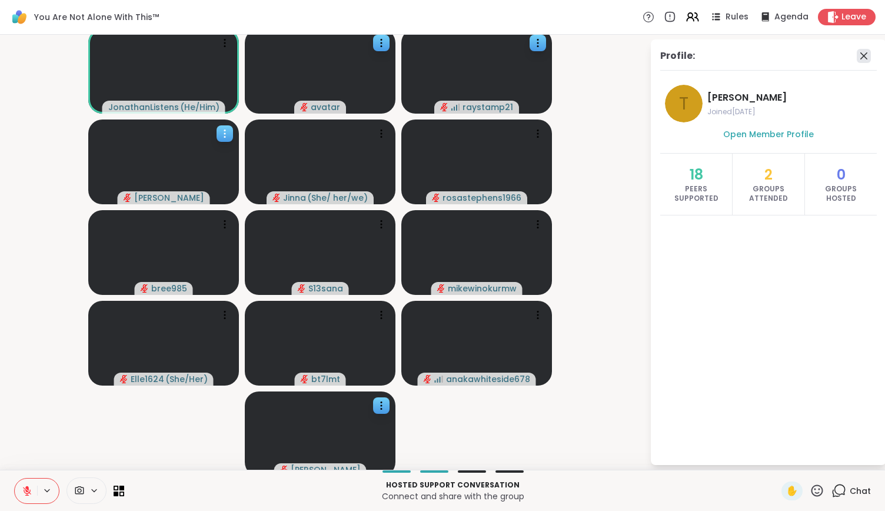
click at [857, 60] on icon at bounding box center [864, 56] width 14 height 14
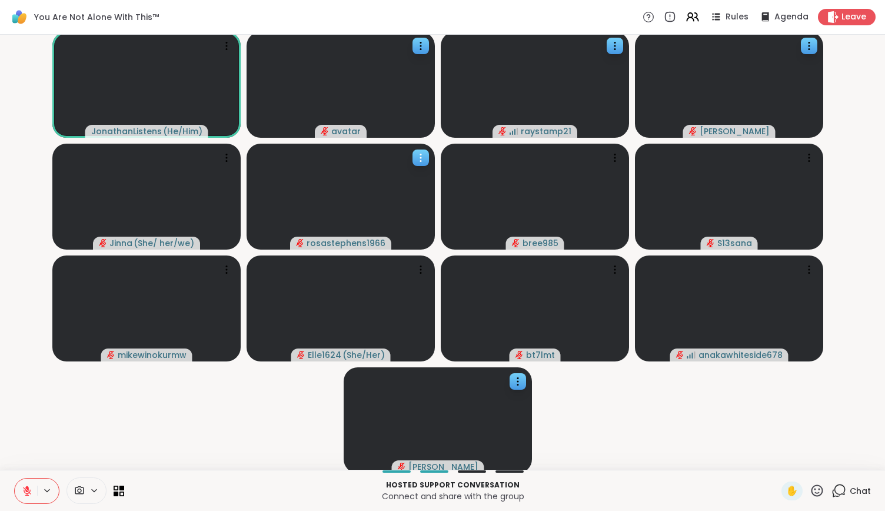
click at [412, 166] on video at bounding box center [340, 197] width 188 height 106
click at [385, 174] on h4 "View Profile" at bounding box center [372, 175] width 49 height 12
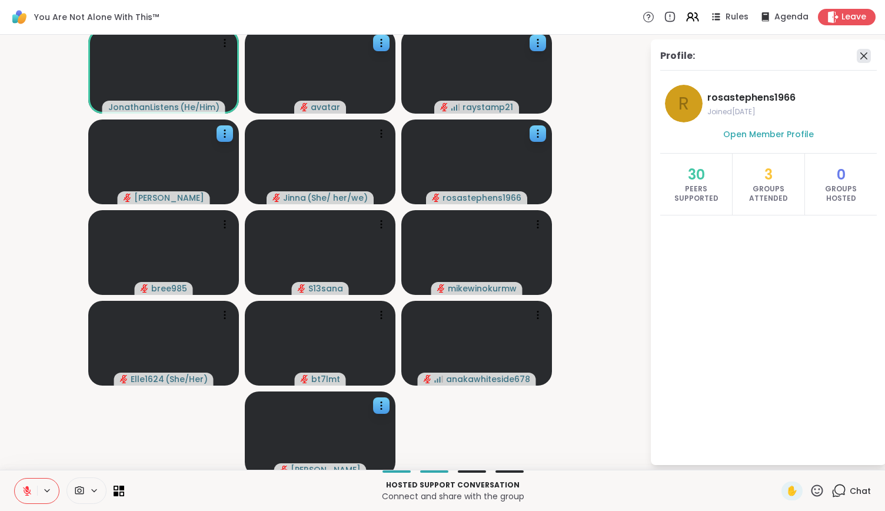
click at [857, 51] on icon at bounding box center [864, 56] width 14 height 14
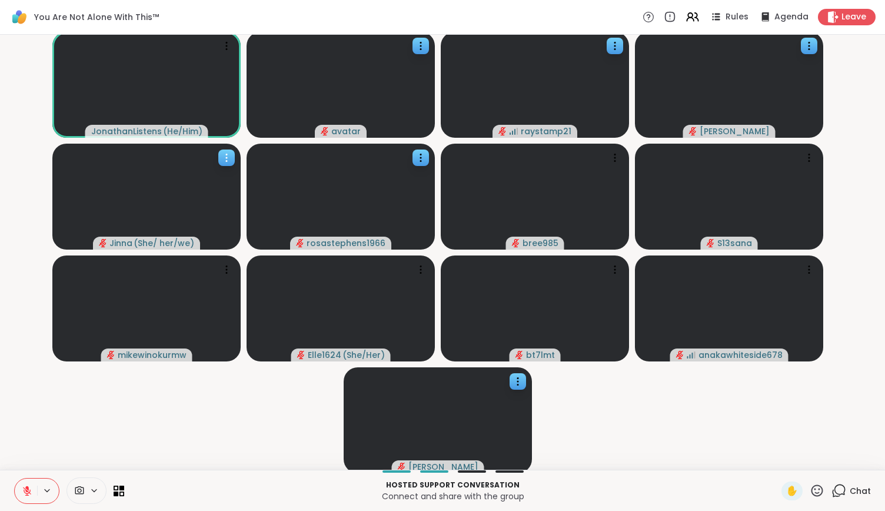
click at [229, 161] on icon at bounding box center [227, 158] width 12 height 12
click at [226, 158] on icon at bounding box center [226, 157] width 1 height 1
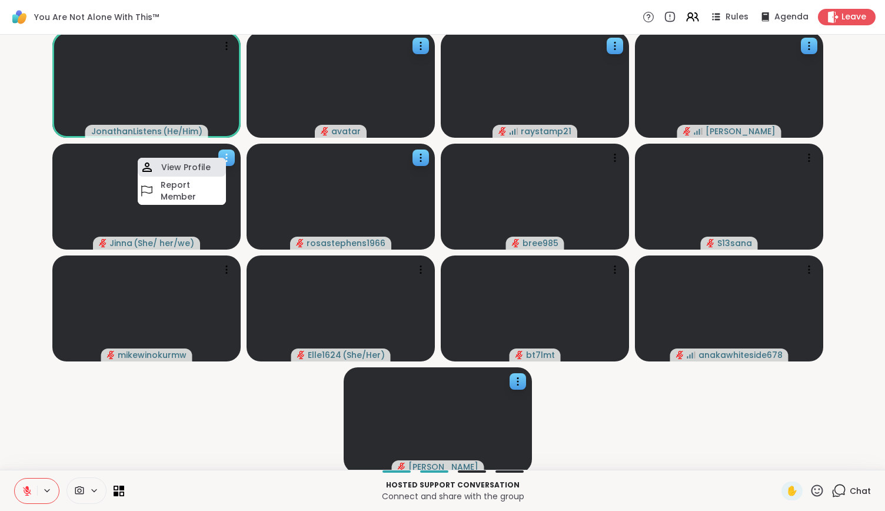
click at [215, 169] on div "View Profile" at bounding box center [182, 167] width 88 height 19
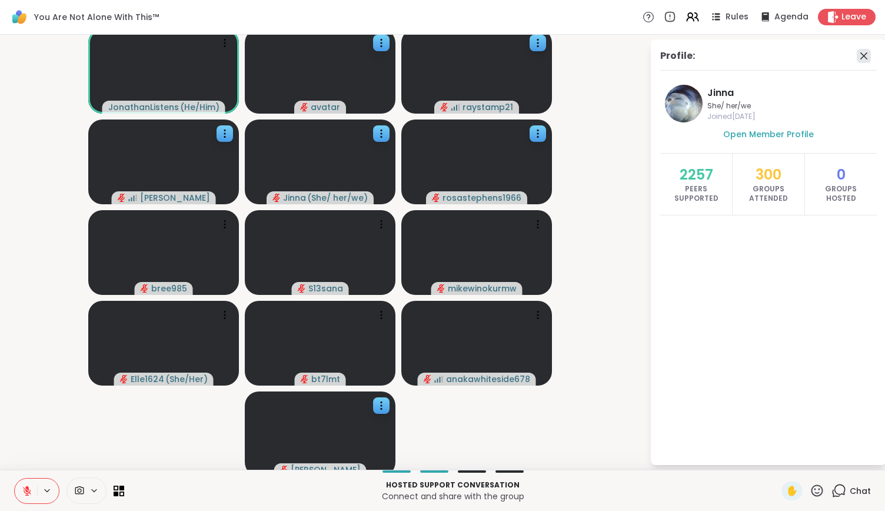
click at [857, 56] on icon at bounding box center [864, 56] width 14 height 14
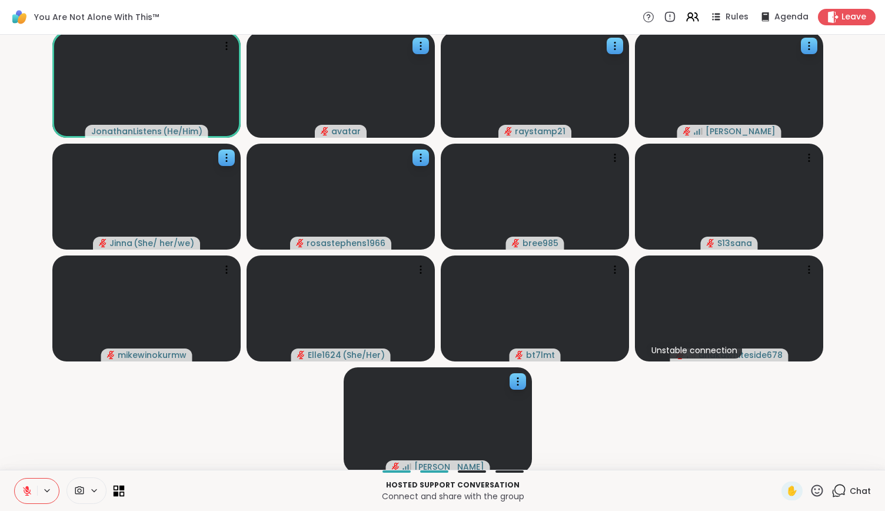
click at [121, 489] on icon at bounding box center [121, 487] width 5 height 5
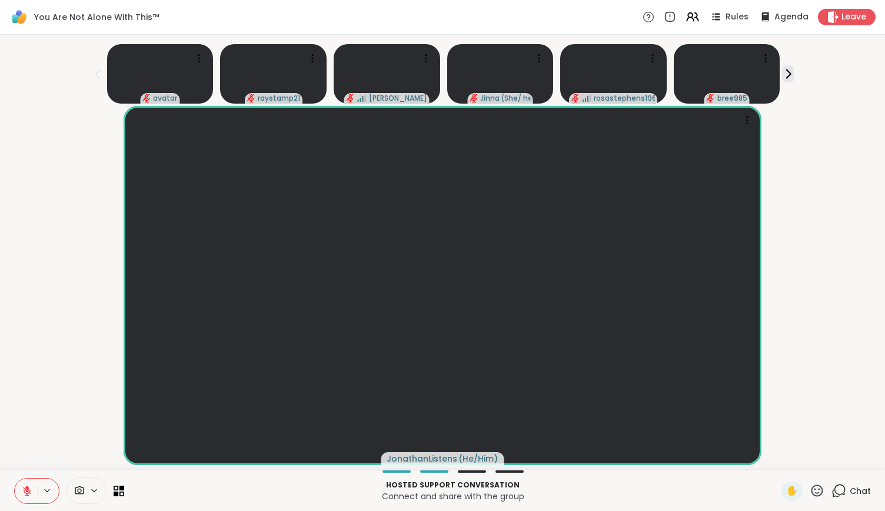
click at [114, 496] on div at bounding box center [69, 490] width 110 height 26
click at [119, 491] on icon at bounding box center [121, 493] width 5 height 5
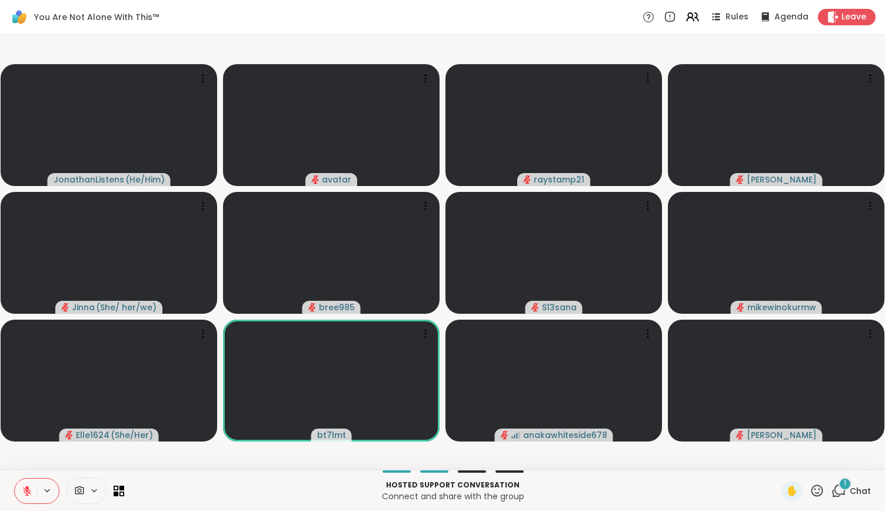
click at [849, 494] on span "Chat" at bounding box center [859, 491] width 21 height 12
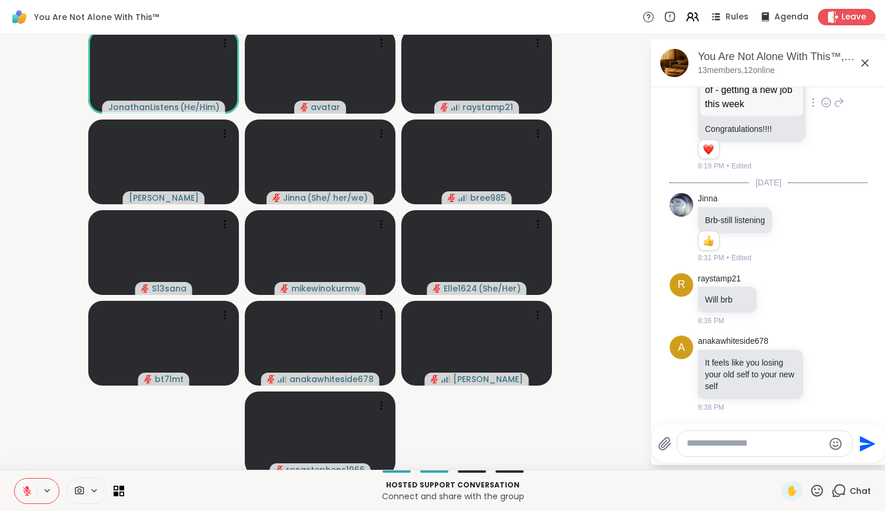
scroll to position [2798, 0]
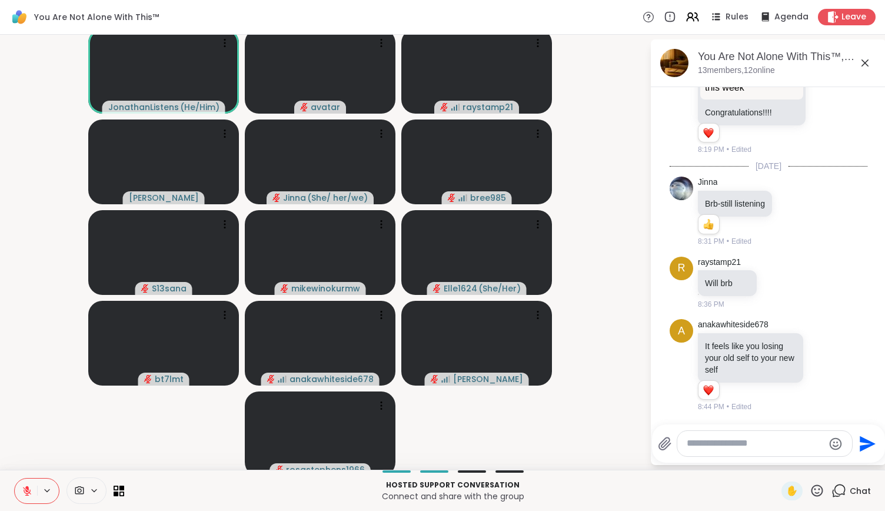
click at [84, 494] on span at bounding box center [78, 490] width 22 height 11
click at [95, 486] on icon at bounding box center [93, 490] width 9 height 10
click at [79, 486] on icon at bounding box center [79, 490] width 9 height 8
click at [88, 444] on div "Surface Camera Front" at bounding box center [97, 448] width 104 height 14
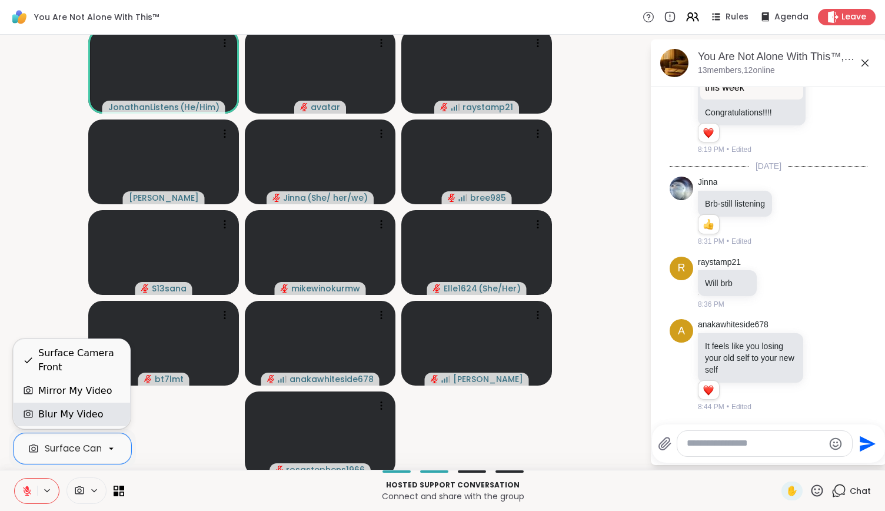
click at [84, 421] on div "Blur My Video" at bounding box center [70, 414] width 65 height 14
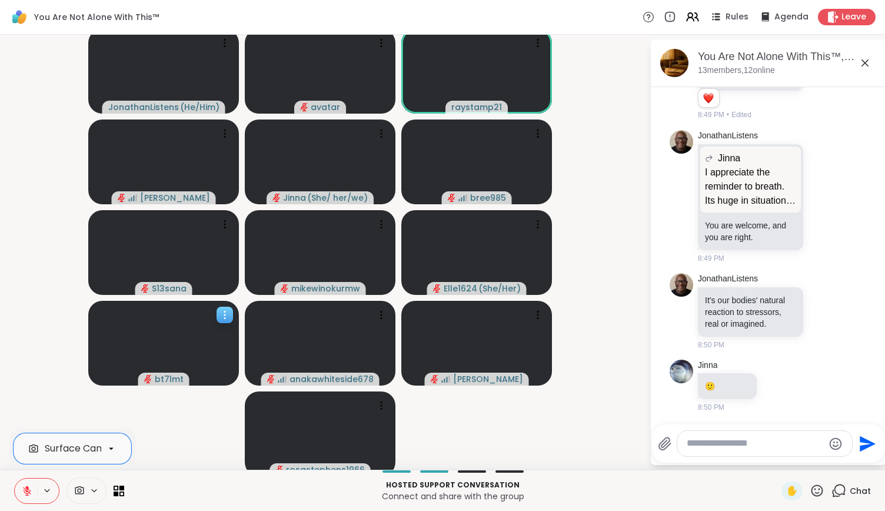
scroll to position [3484, 0]
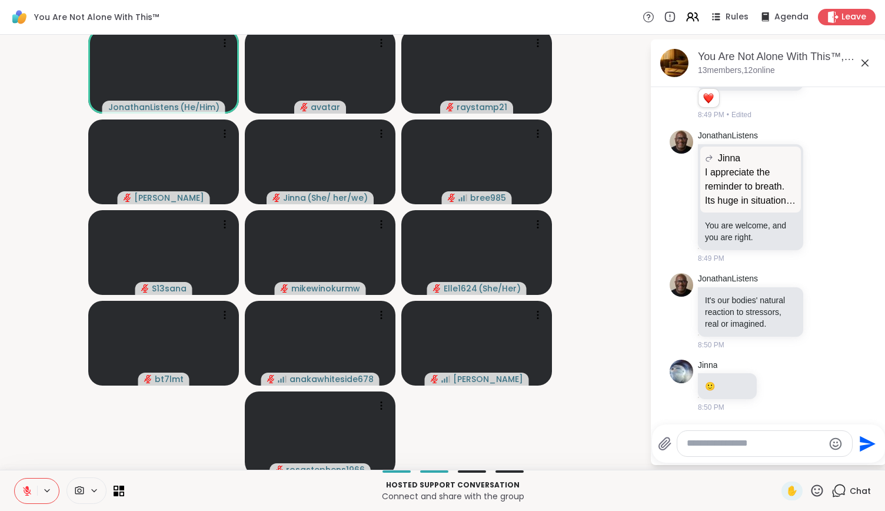
click at [687, 448] on textarea "Type your message" at bounding box center [755, 443] width 137 height 12
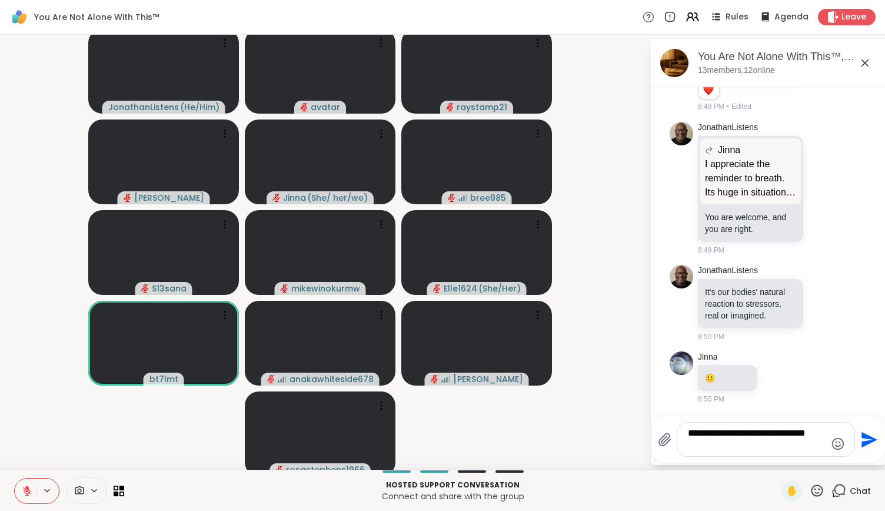
type textarea "**********"
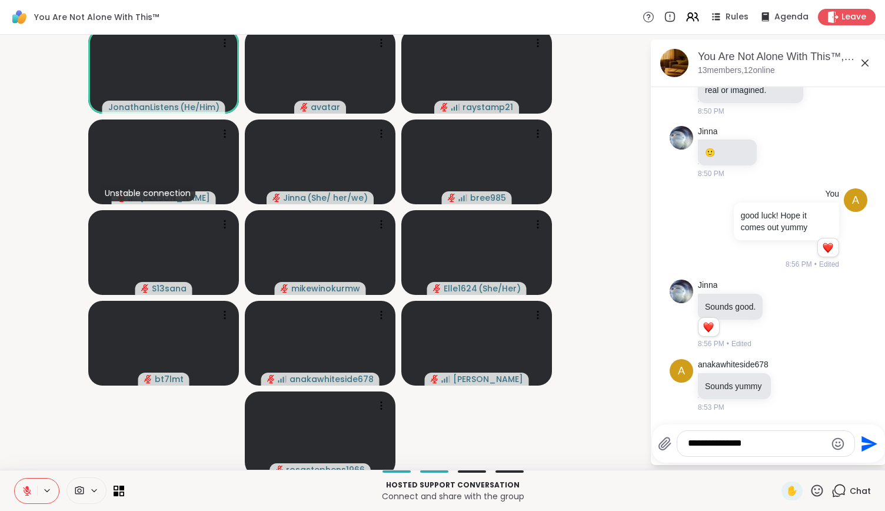
scroll to position [3733, 0]
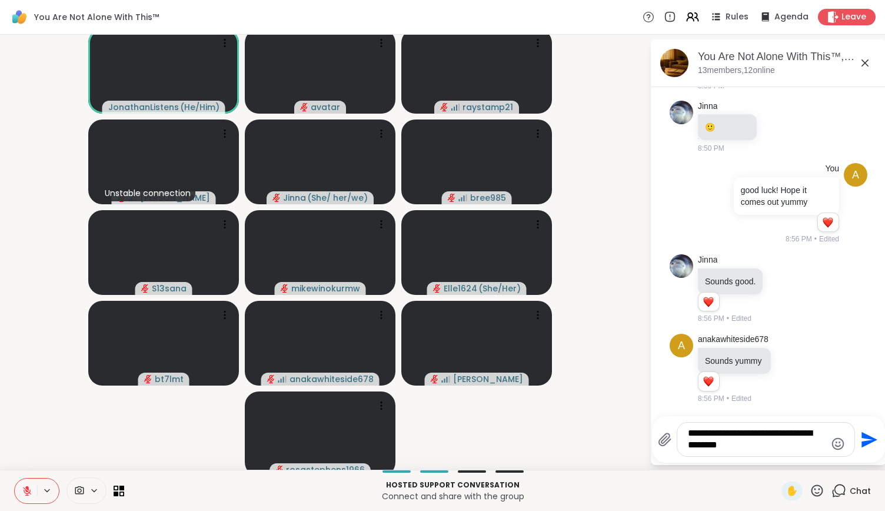
click at [688, 448] on textarea "**********" at bounding box center [757, 439] width 138 height 24
click at [767, 455] on div "**********" at bounding box center [765, 439] width 177 height 34
click at [762, 454] on div "**********" at bounding box center [765, 439] width 177 height 34
click at [755, 452] on div "**********" at bounding box center [765, 439] width 177 height 34
click at [747, 449] on textarea "**********" at bounding box center [757, 439] width 138 height 24
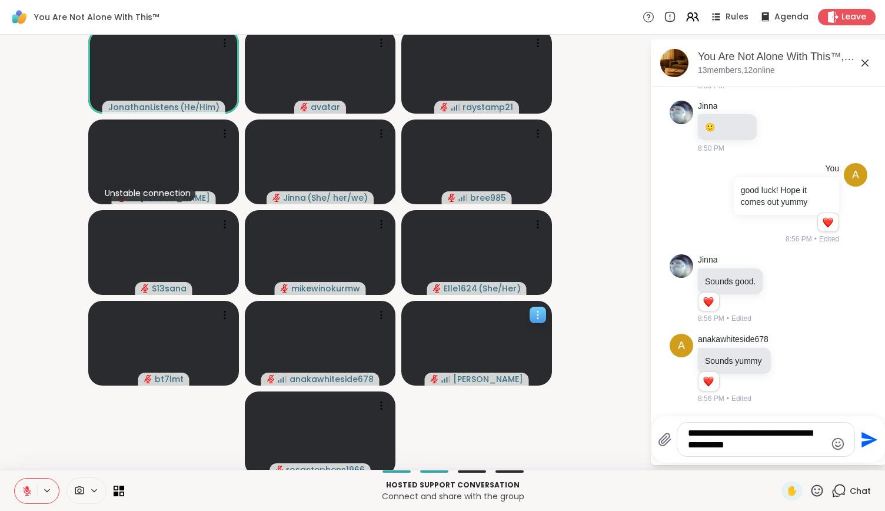
type textarea "**********"
click at [541, 318] on icon at bounding box center [538, 315] width 12 height 12
click at [534, 329] on div "View Profile" at bounding box center [496, 327] width 88 height 19
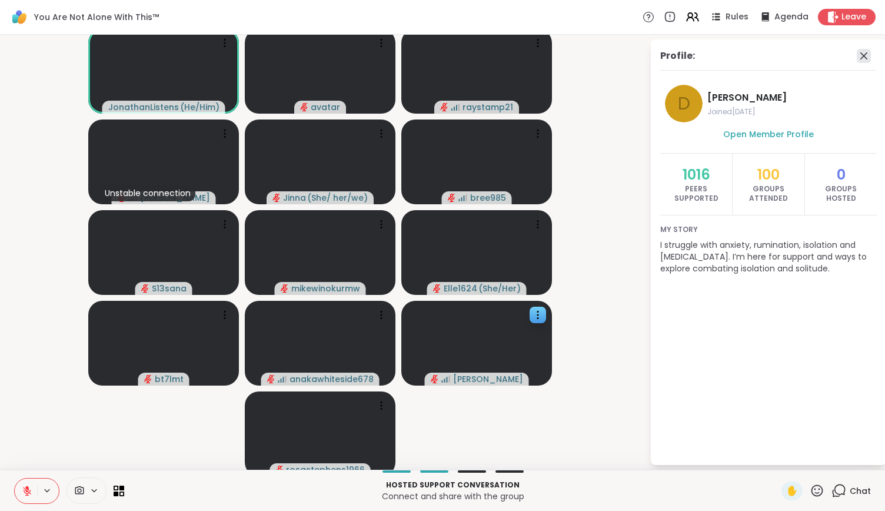
click at [858, 51] on icon at bounding box center [864, 56] width 14 height 14
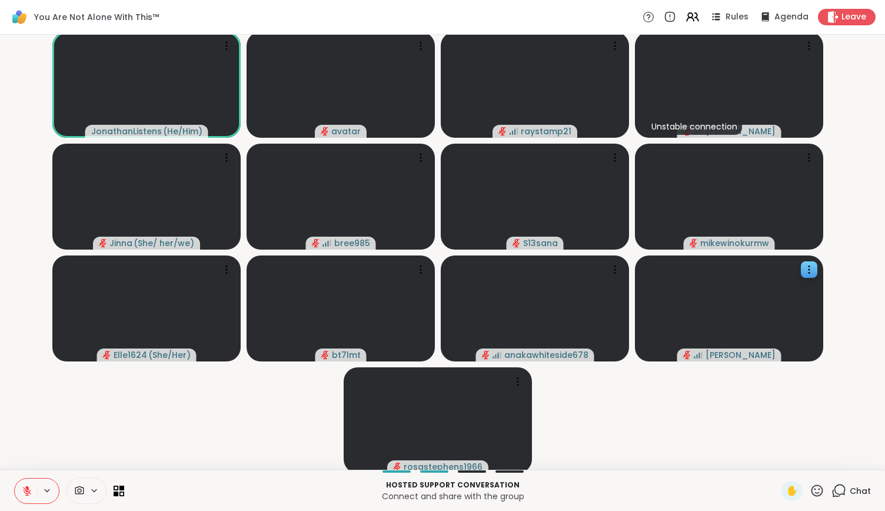
click at [840, 488] on div "Chat" at bounding box center [850, 490] width 39 height 19
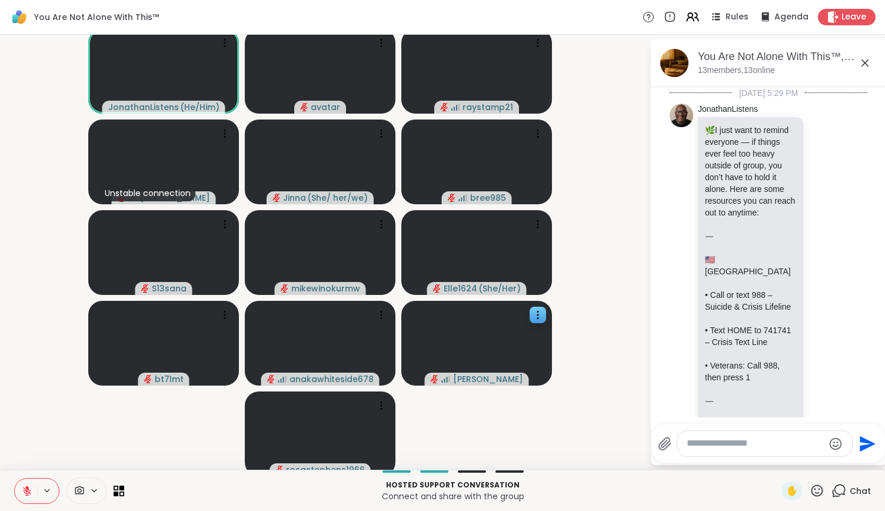
scroll to position [3721, 0]
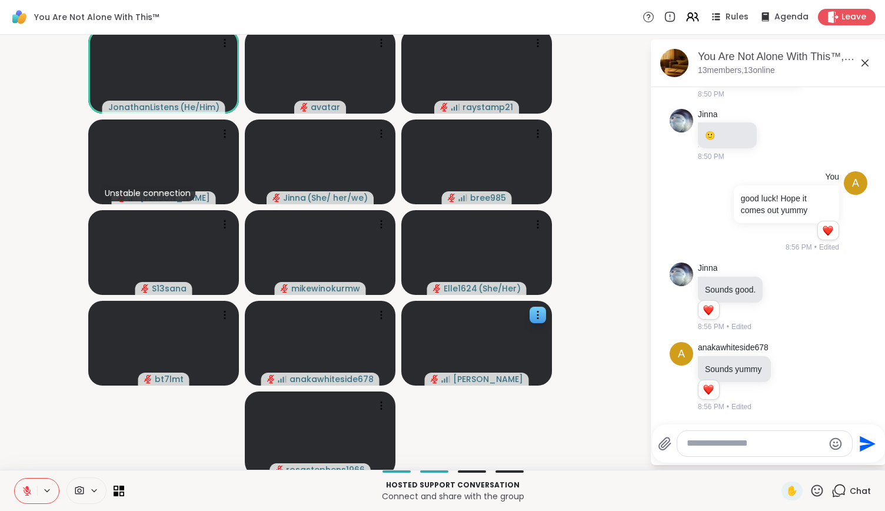
click at [758, 438] on textarea "Type your message" at bounding box center [755, 443] width 137 height 12
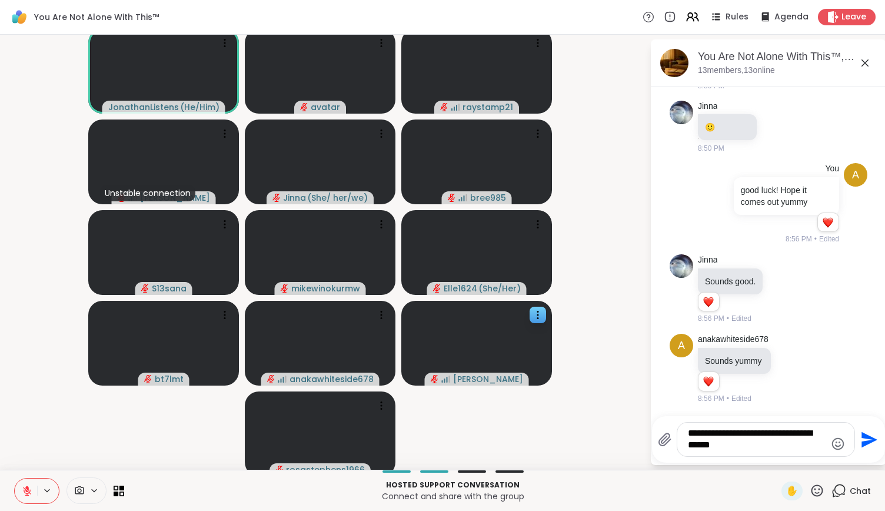
type textarea "**********"
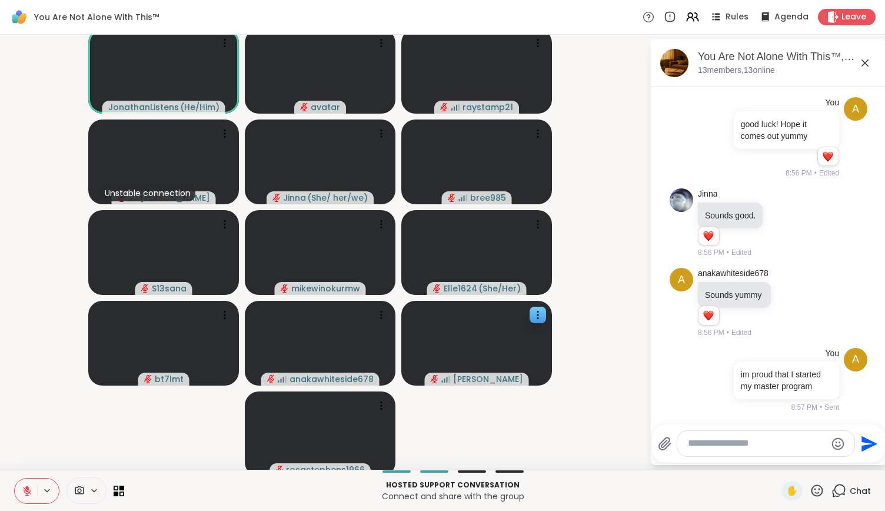
scroll to position [3824, 0]
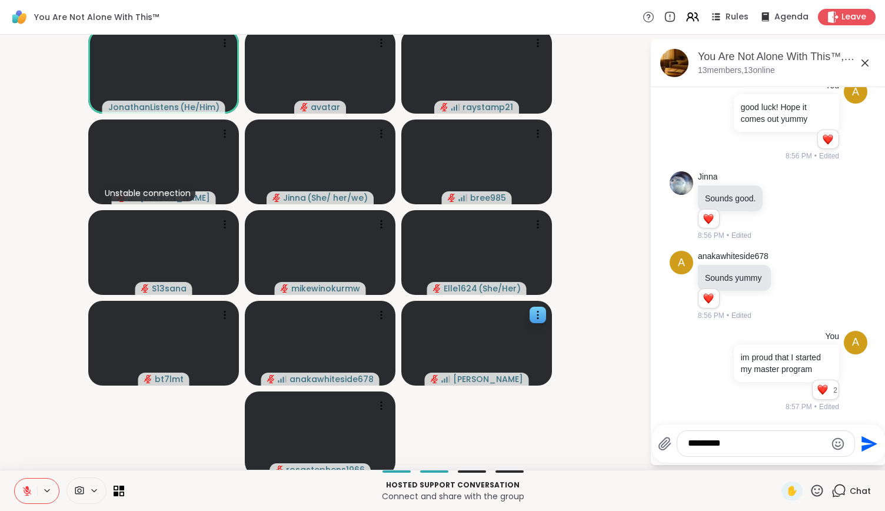
type textarea "*********"
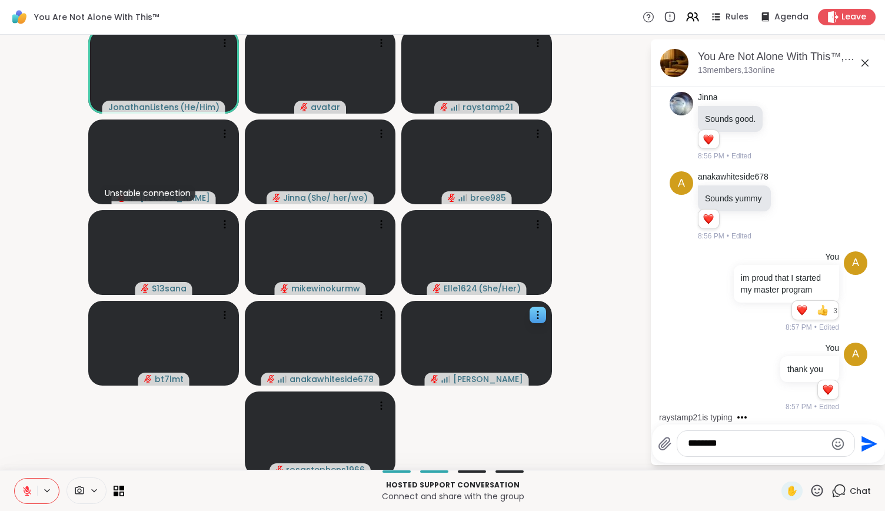
scroll to position [3903, 0]
type textarea "**********"
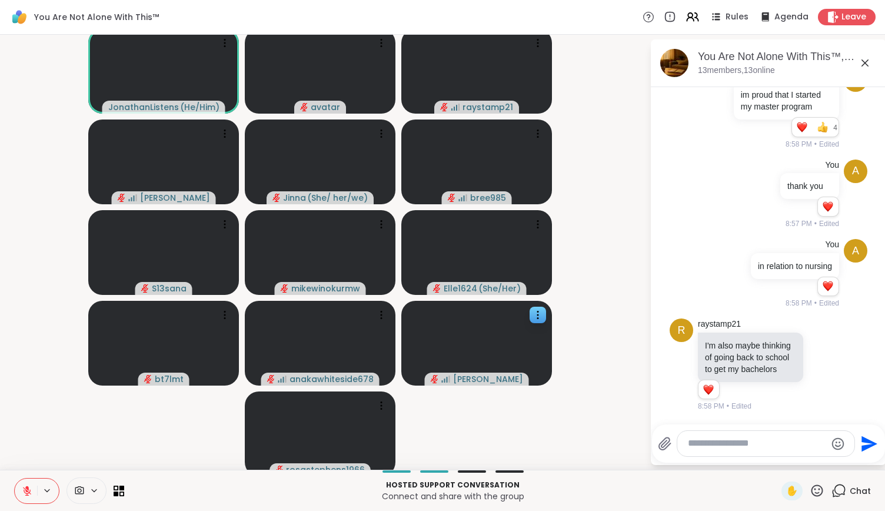
scroll to position [4097, 0]
click at [734, 355] on p "I'm also maybe thinking of going back to school to get my bachelors" at bounding box center [750, 356] width 91 height 35
click at [818, 359] on icon at bounding box center [823, 365] width 11 height 12
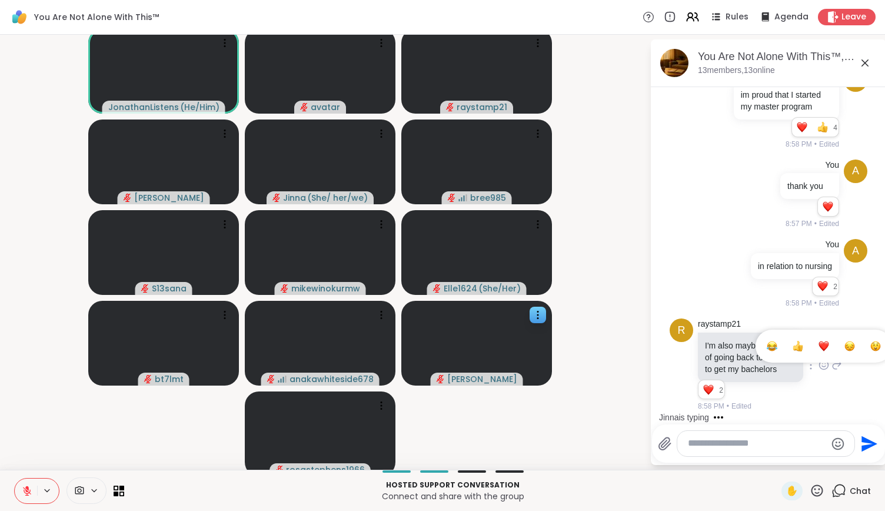
click at [818, 341] on div "Select Reaction: Heart" at bounding box center [823, 346] width 11 height 11
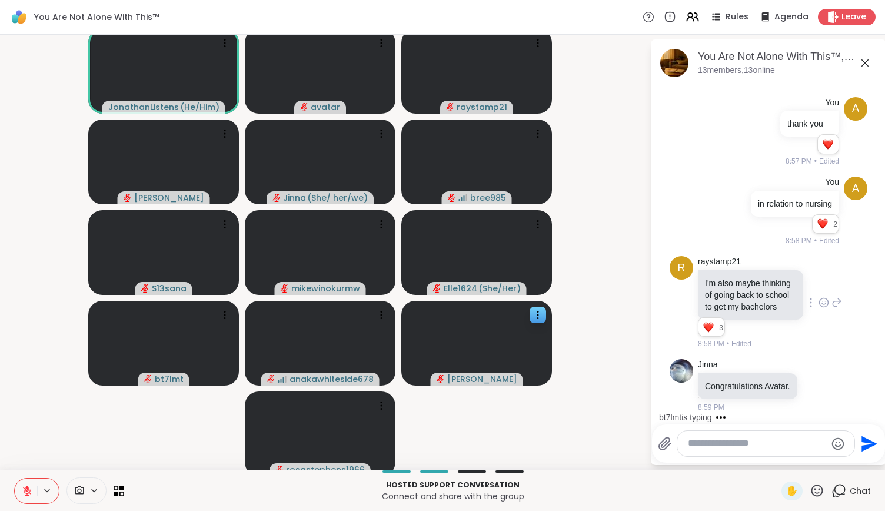
scroll to position [4171, 0]
click at [825, 378] on icon at bounding box center [830, 385] width 11 height 14
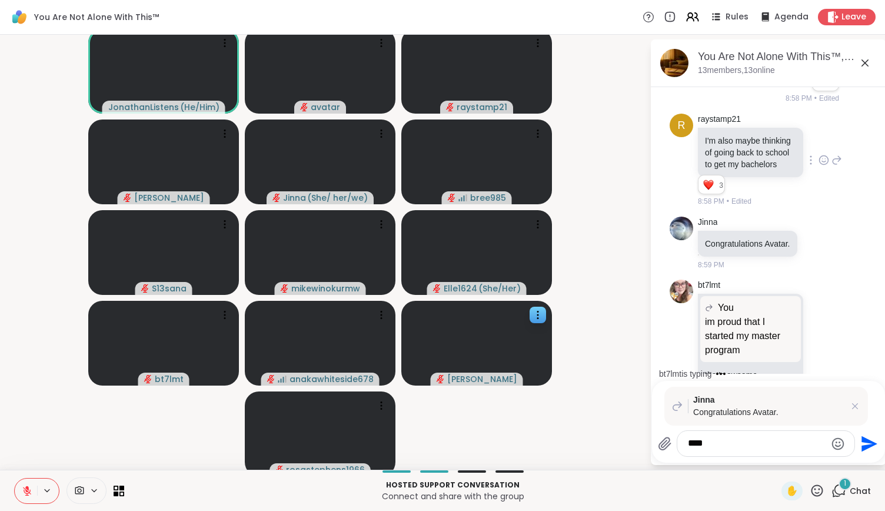
scroll to position [4345, 0]
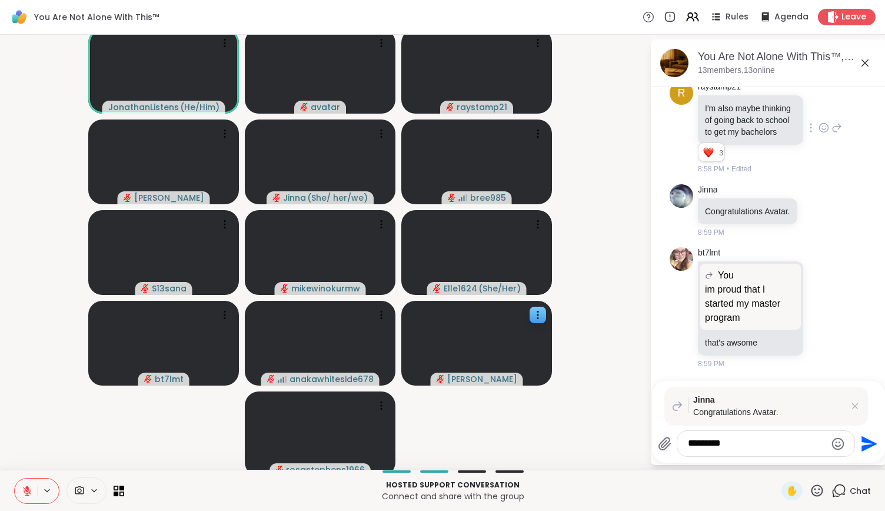
type textarea "**********"
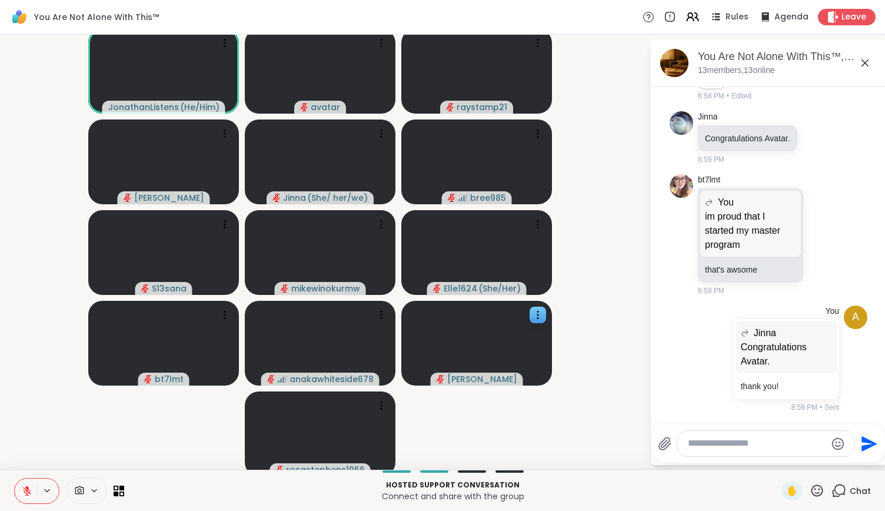
scroll to position [4418, 0]
click at [778, 394] on div "Congratulations Avatar. thank you!" at bounding box center [786, 386] width 105 height 26
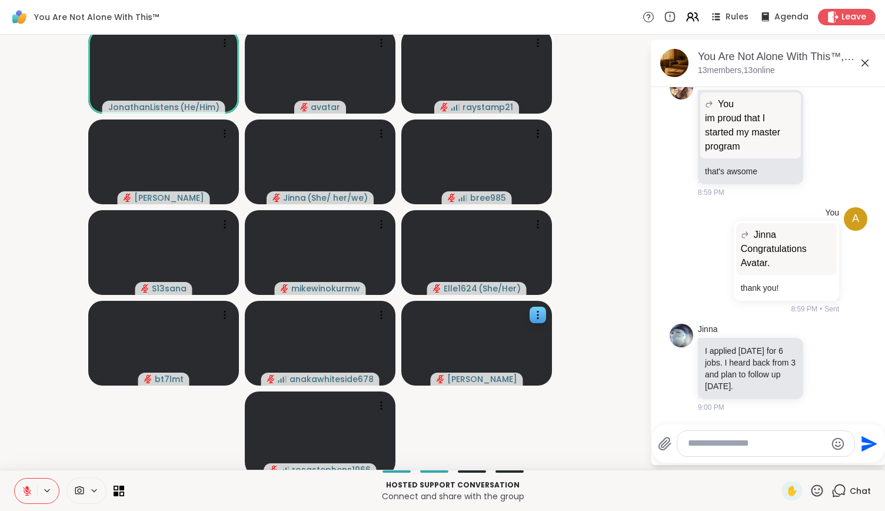
scroll to position [4527, 0]
click at [831, 366] on icon at bounding box center [836, 368] width 11 height 14
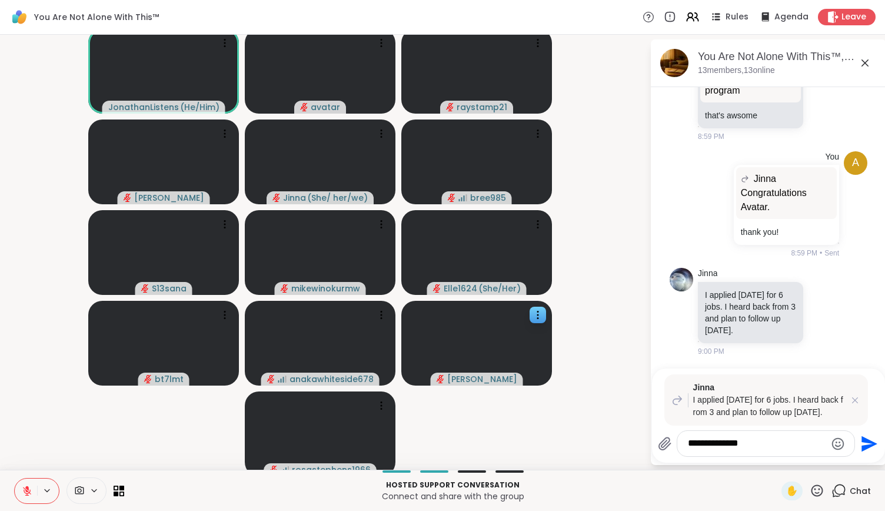
type textarea "**********"
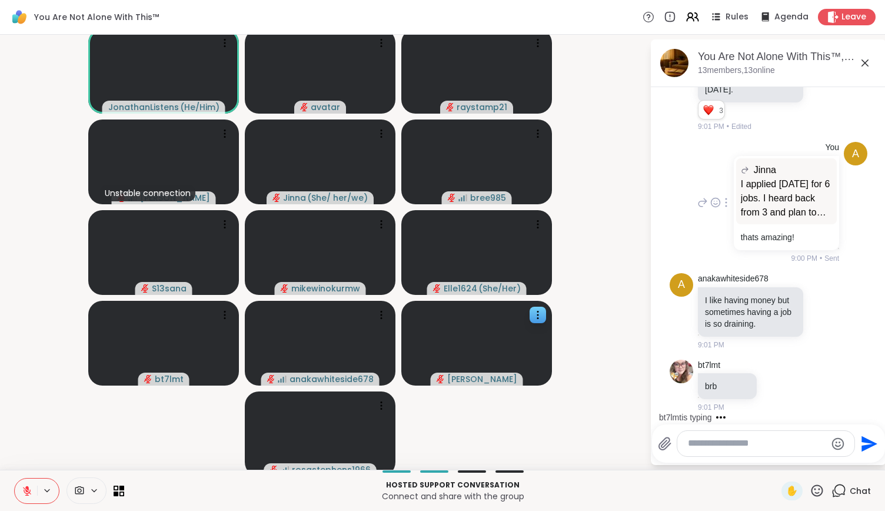
scroll to position [4834, 0]
click at [831, 304] on icon at bounding box center [836, 311] width 11 height 14
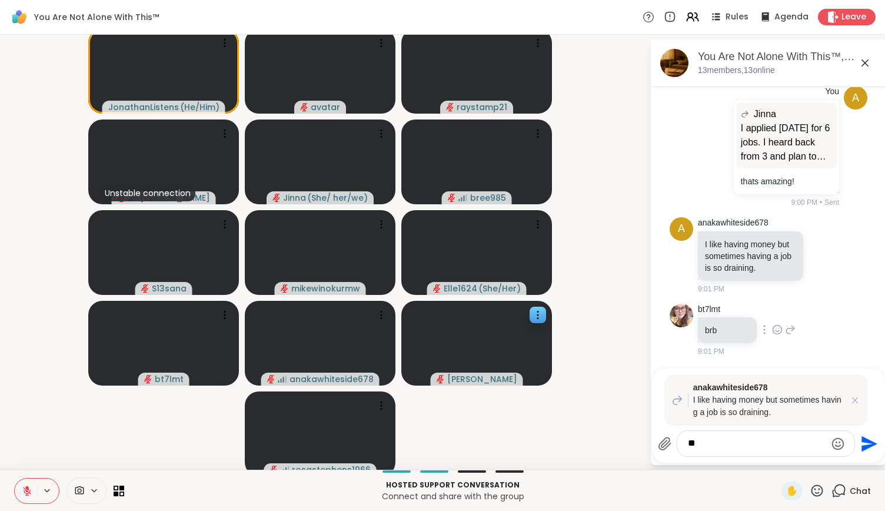
type textarea "*"
type textarea "**********"
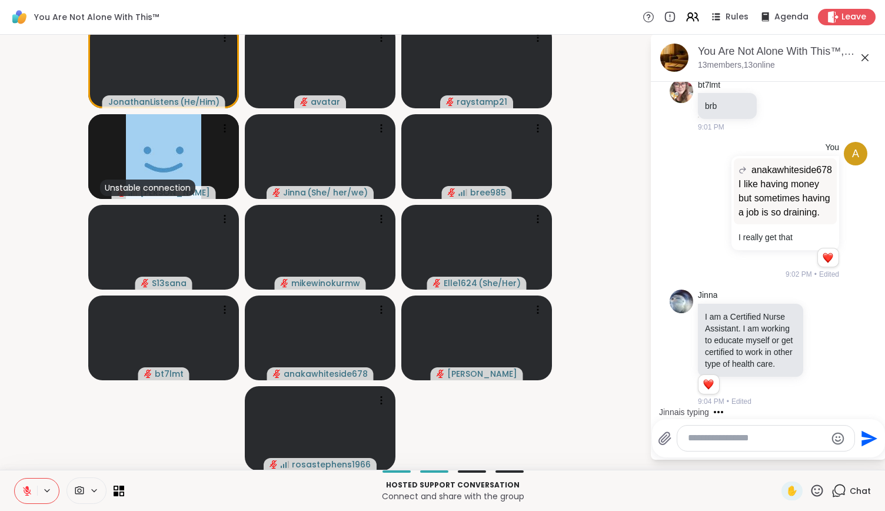
scroll to position [5131, 0]
click at [818, 342] on icon at bounding box center [823, 348] width 11 height 12
click at [812, 317] on button "Select Reaction: Heart" at bounding box center [824, 329] width 24 height 24
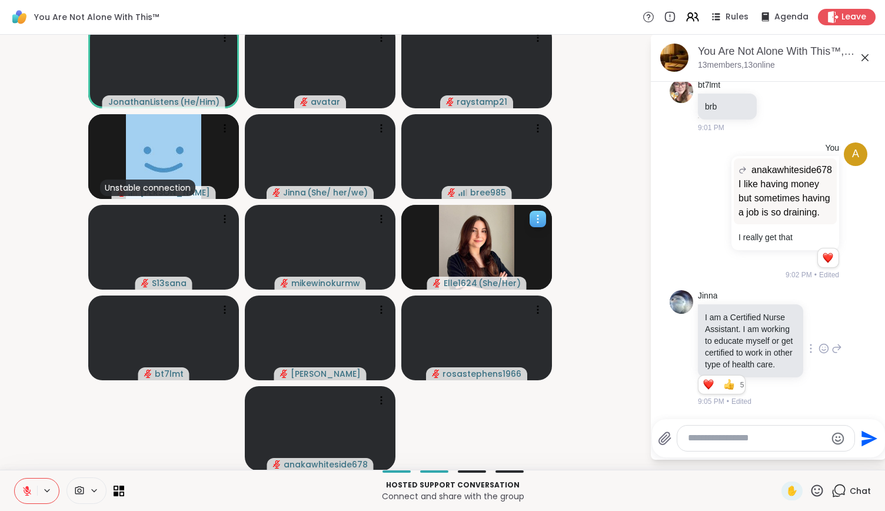
click at [535, 212] on div at bounding box center [537, 219] width 16 height 16
click at [504, 221] on h4 "View Profile" at bounding box center [495, 222] width 49 height 12
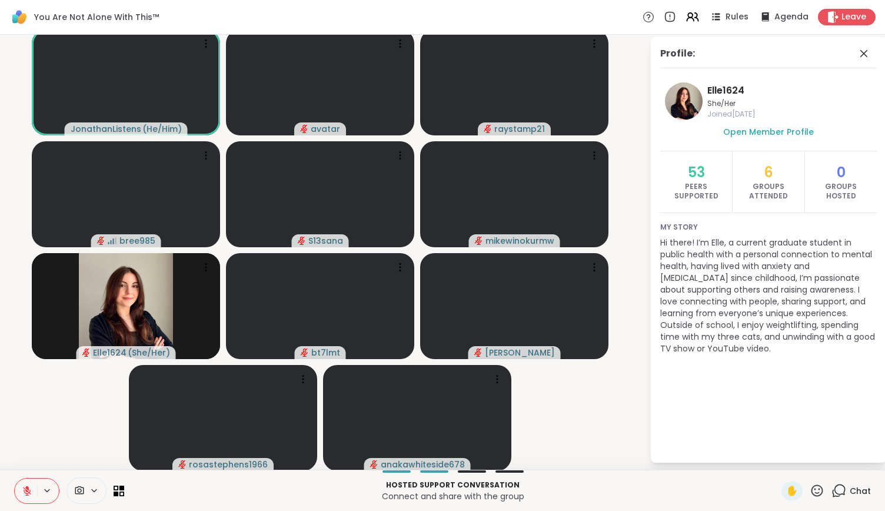
scroll to position [0, 0]
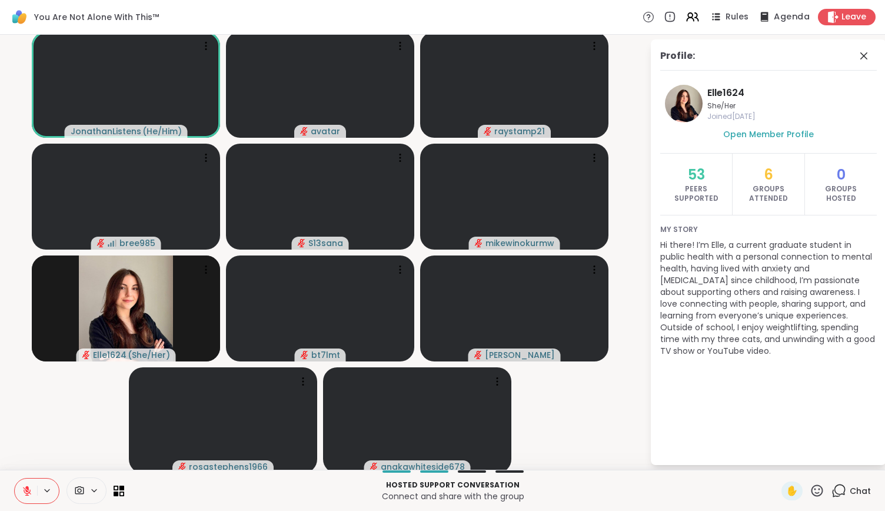
click at [778, 16] on span "Agenda" at bounding box center [792, 17] width 36 height 12
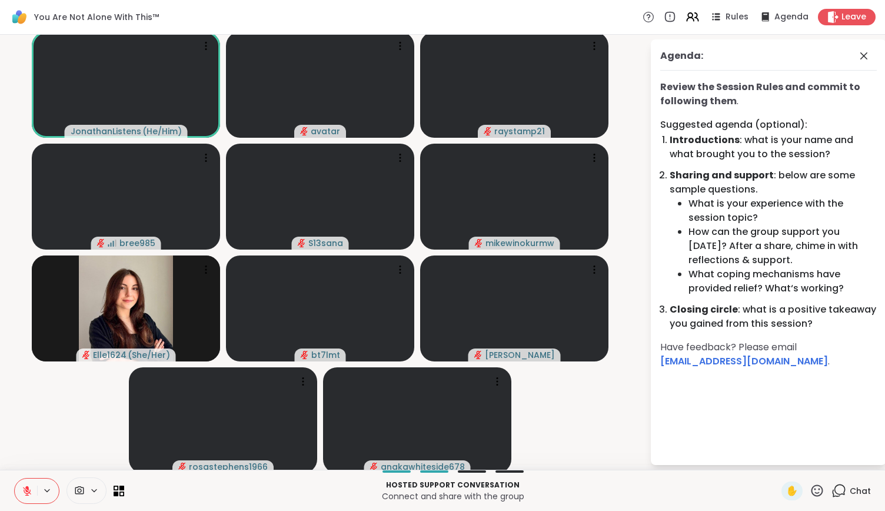
scroll to position [2, 0]
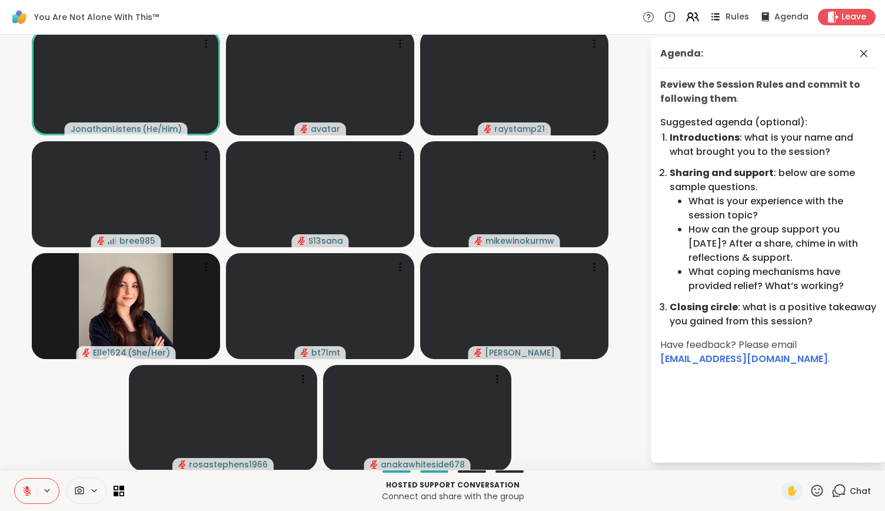
click at [732, 16] on span "Rules" at bounding box center [737, 17] width 24 height 12
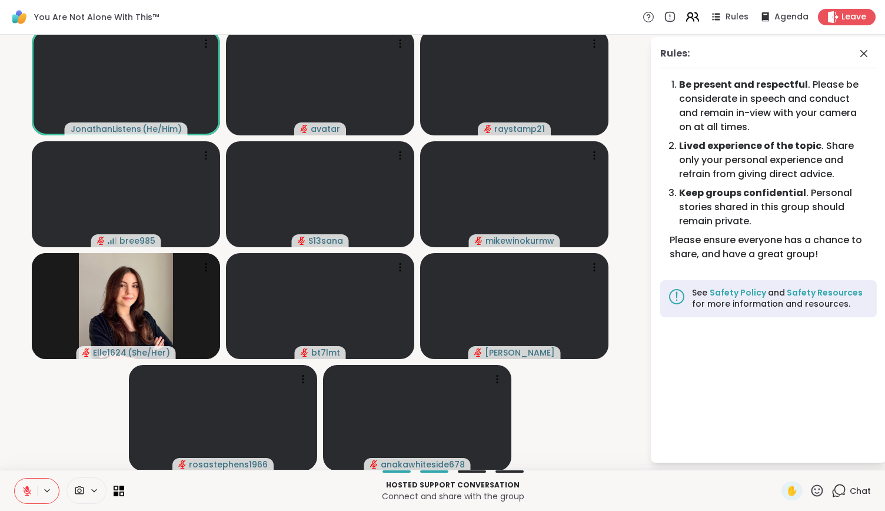
click at [685, 21] on icon at bounding box center [692, 16] width 15 height 15
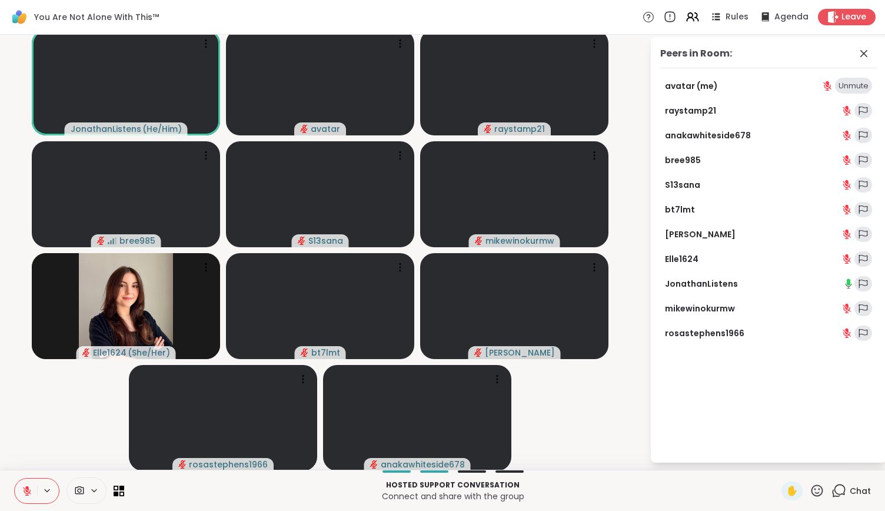
click at [663, 18] on icon at bounding box center [669, 17] width 13 height 13
click at [594, 265] on icon at bounding box center [594, 267] width 12 height 12
click at [586, 274] on div "View Profile" at bounding box center [550, 274] width 88 height 19
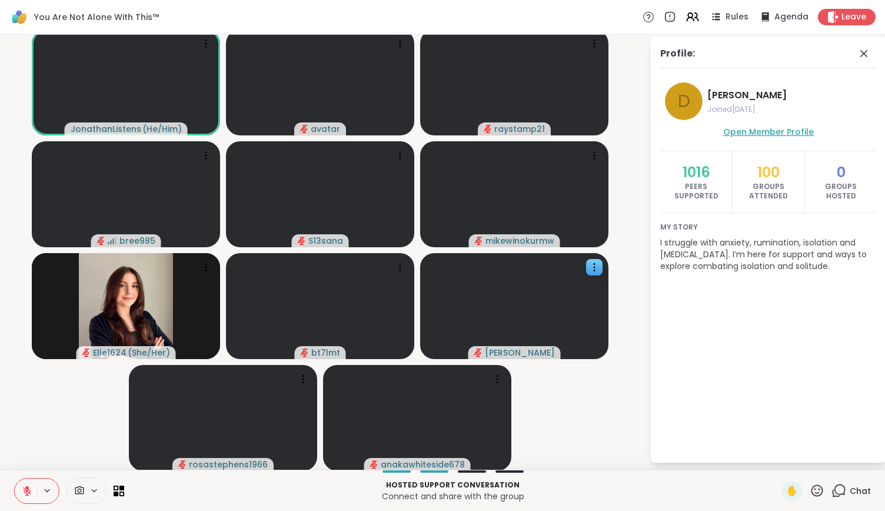
click at [741, 125] on link "Open Member Profile" at bounding box center [768, 132] width 91 height 14
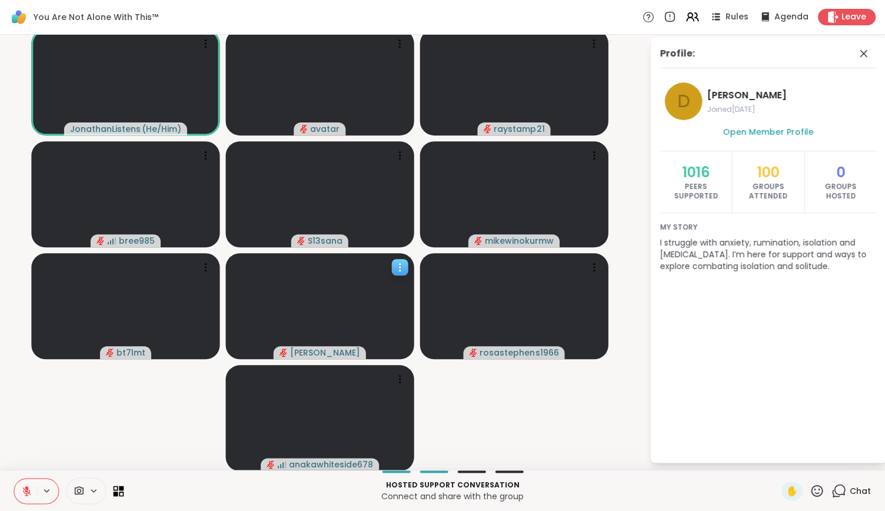
scroll to position [0, 0]
click at [857, 48] on icon at bounding box center [864, 53] width 14 height 14
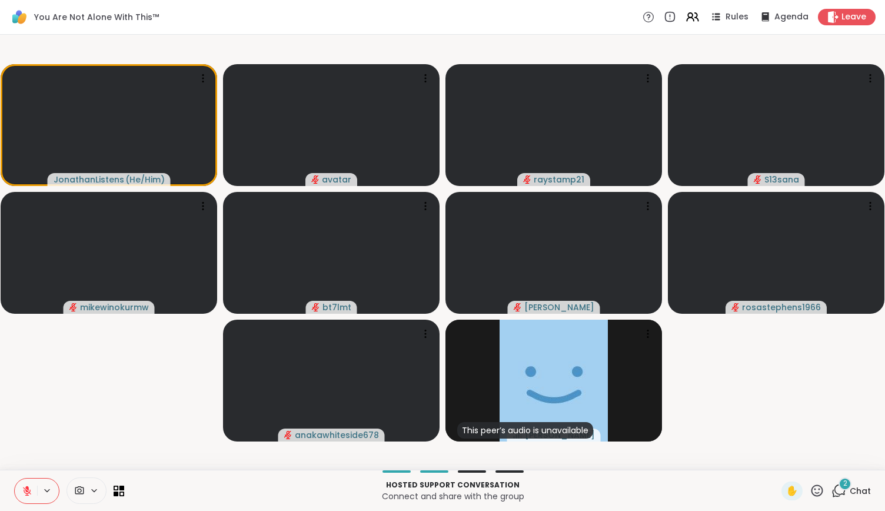
drag, startPoint x: 851, startPoint y: 466, endPoint x: 817, endPoint y: 478, distance: 36.1
drag, startPoint x: 817, startPoint y: 478, endPoint x: 839, endPoint y: 486, distance: 24.2
click at [841, 488] on div "2" at bounding box center [844, 483] width 13 height 13
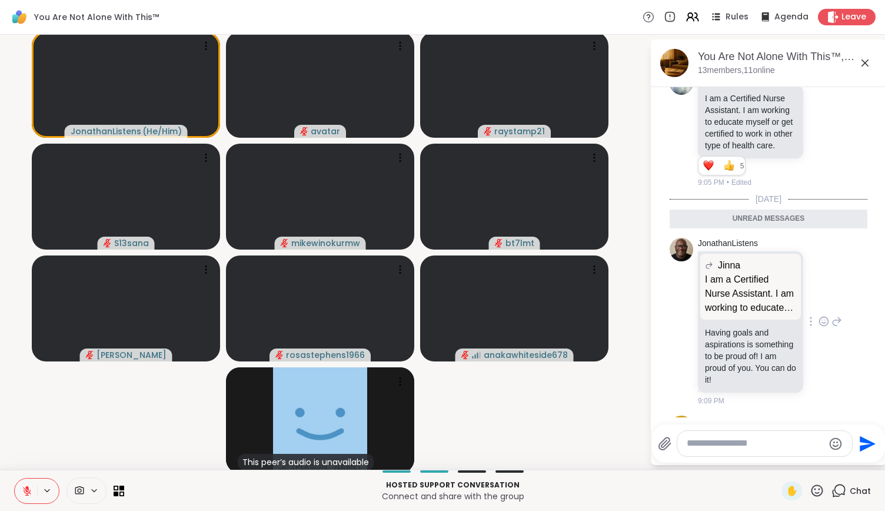
scroll to position [5187, 0]
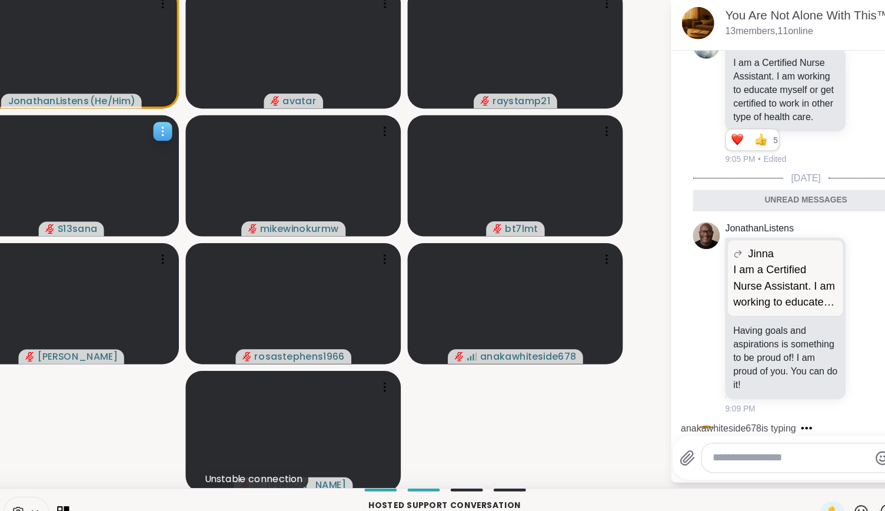
click at [179, 239] on video at bounding box center [126, 197] width 188 height 106
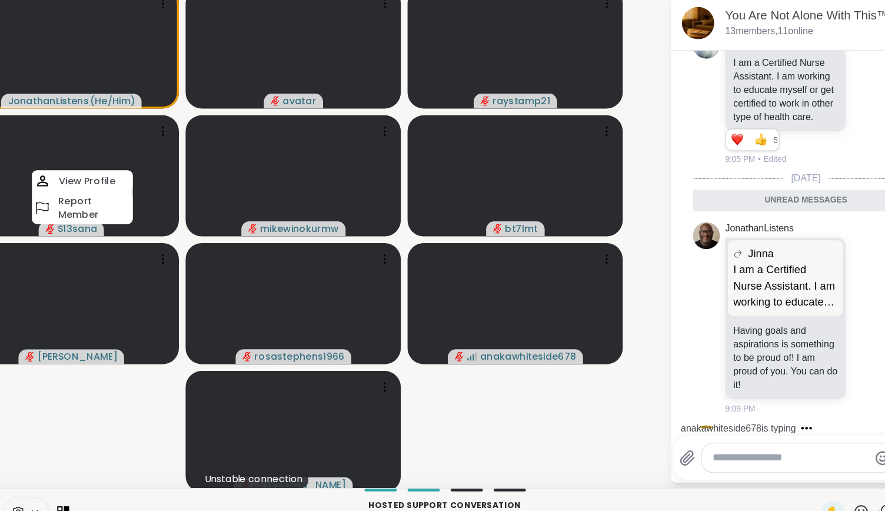
click at [173, 418] on video-player-container "JonathanListens ( He/Him ) avatar raystamp21 S13sana View Profile Report Member…" at bounding box center [324, 251] width 635 height 425
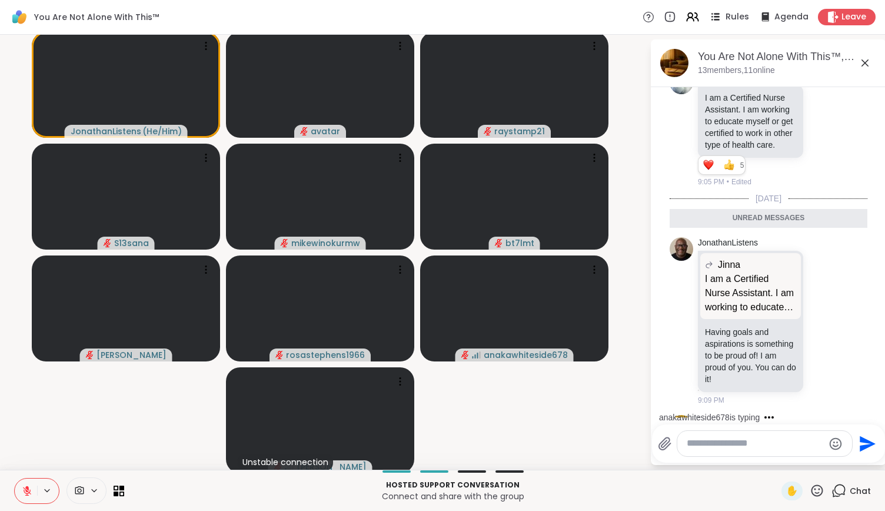
click at [731, 23] on div "Rules" at bounding box center [728, 16] width 41 height 15
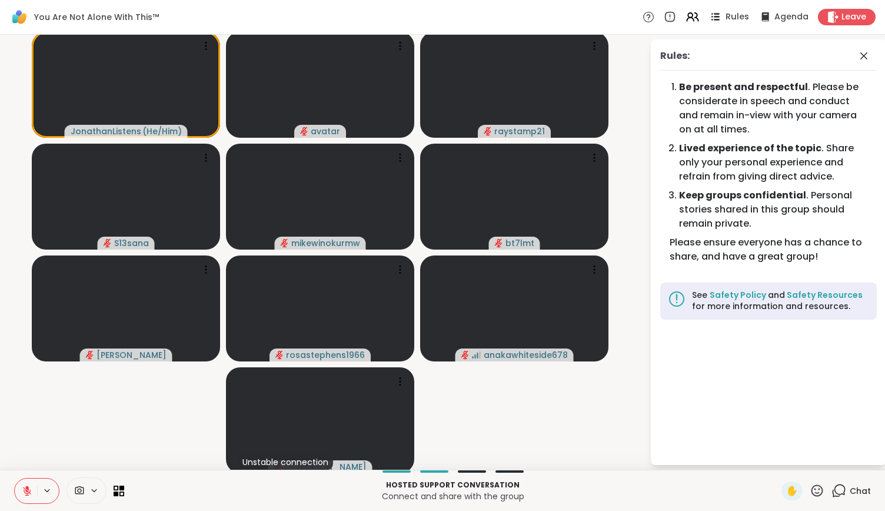
click at [726, 22] on span "Rules" at bounding box center [737, 17] width 24 height 12
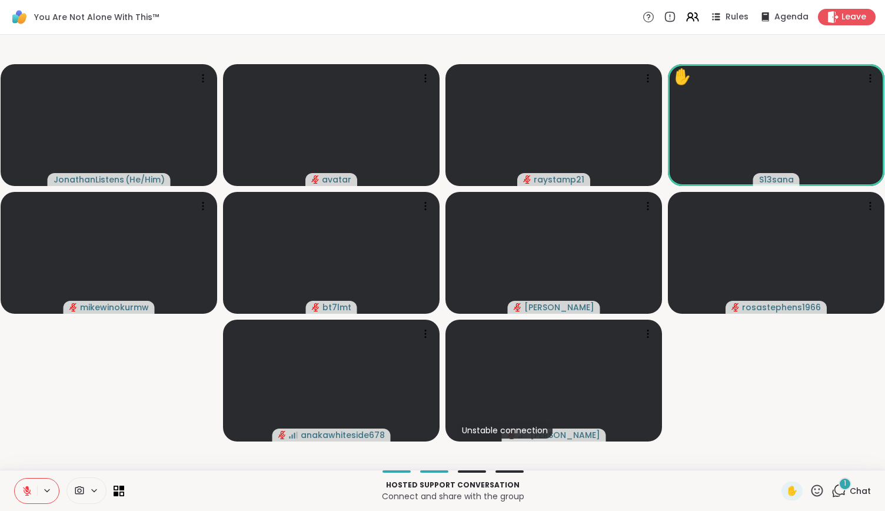
click at [844, 479] on span "1" at bounding box center [845, 483] width 2 height 10
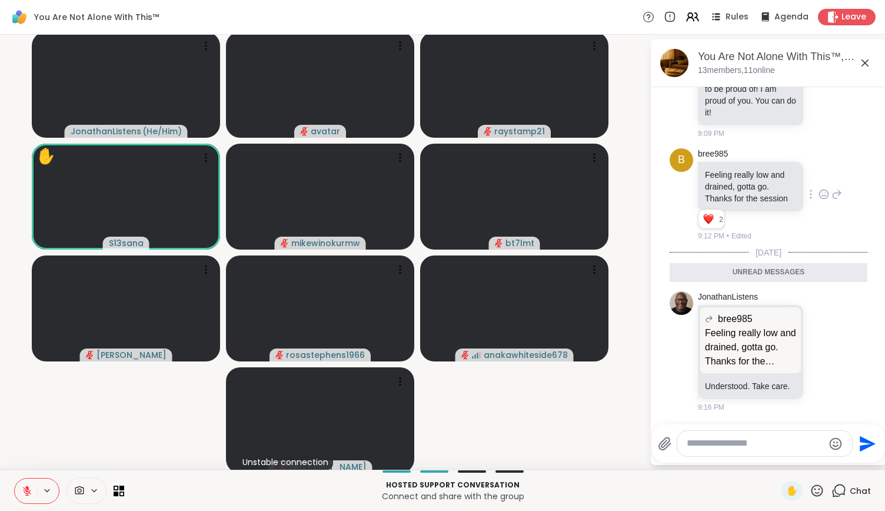
scroll to position [5623, 0]
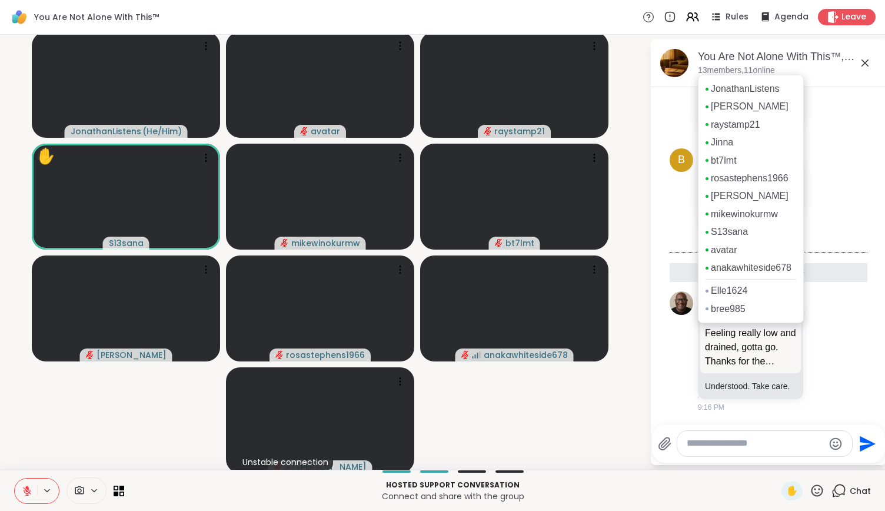
click at [714, 75] on div "JonathanListens tracyanna raystamp21 Jinna bt7lmt rosastephens1966 Donald mikew…" at bounding box center [751, 199] width 106 height 248
click at [724, 85] on link "JonathanListens" at bounding box center [745, 88] width 69 height 13
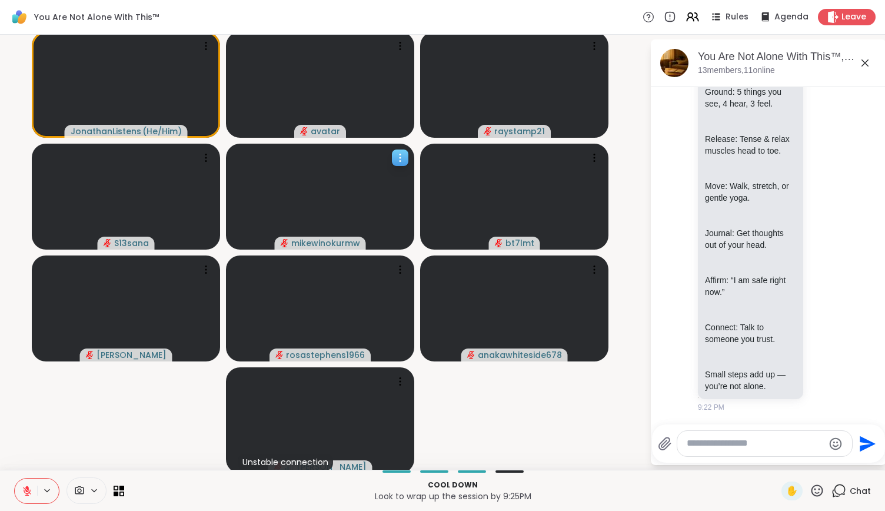
scroll to position [6109, 0]
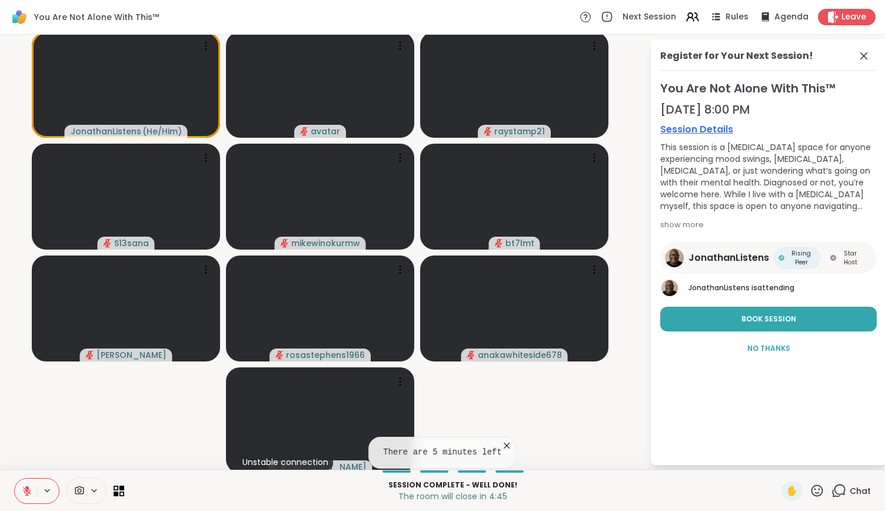
click at [501, 444] on icon at bounding box center [507, 445] width 12 height 12
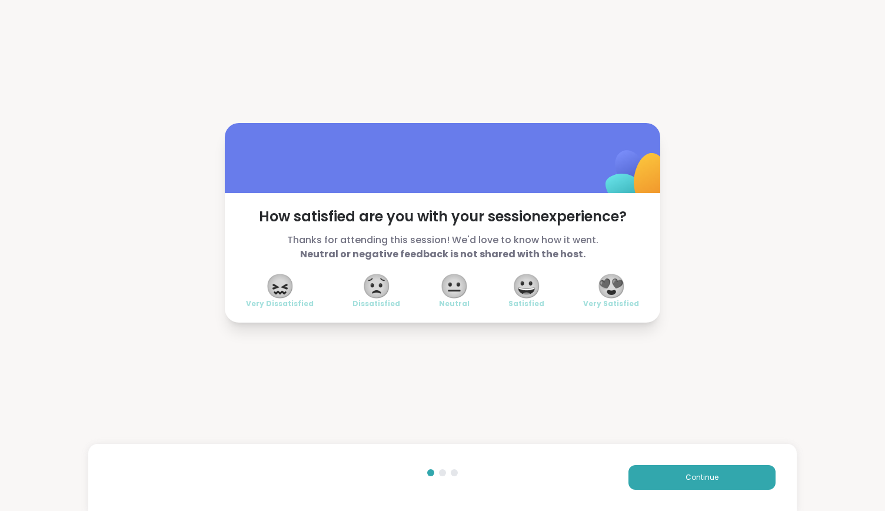
click at [528, 292] on span "😀" at bounding box center [526, 285] width 29 height 21
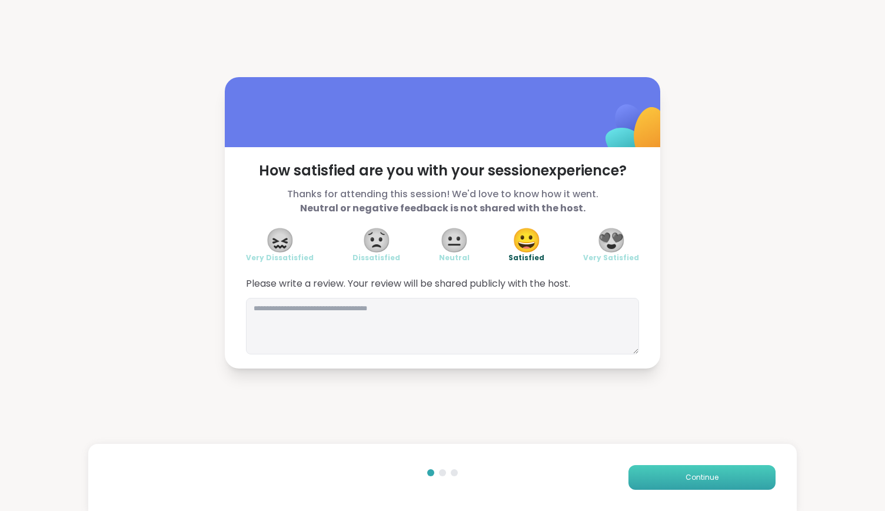
click at [667, 474] on button "Continue" at bounding box center [701, 477] width 147 height 25
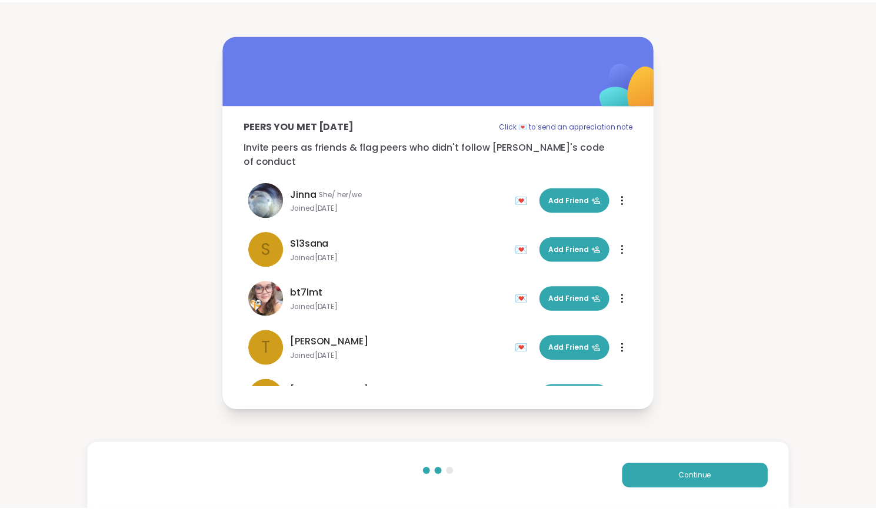
scroll to position [381, 0]
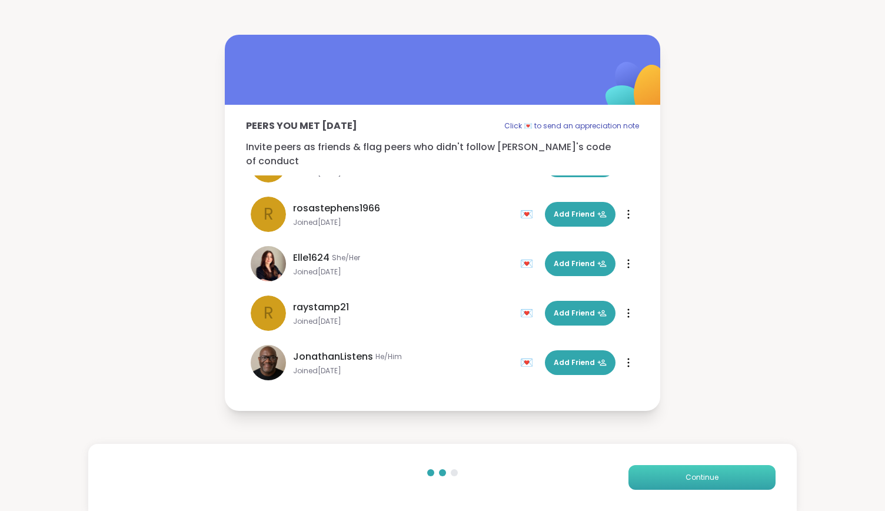
click at [671, 486] on button "Continue" at bounding box center [701, 477] width 147 height 25
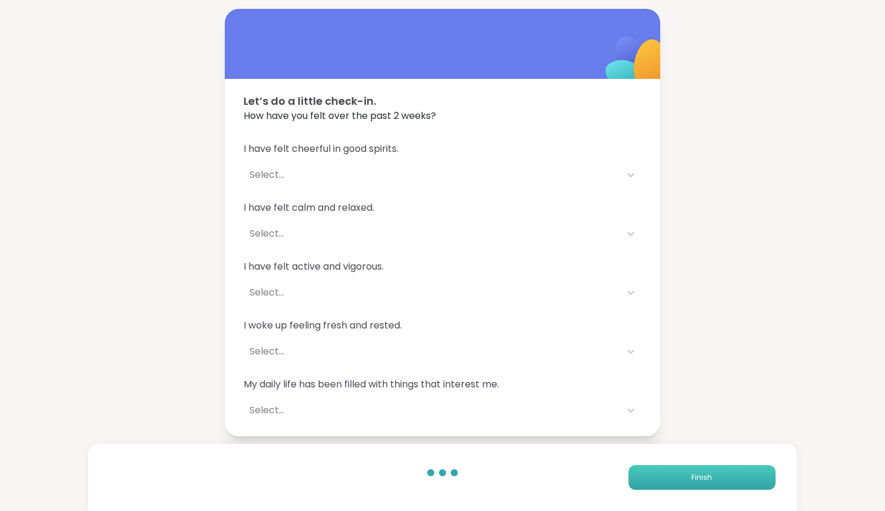
click at [671, 486] on button "Finish" at bounding box center [701, 477] width 147 height 25
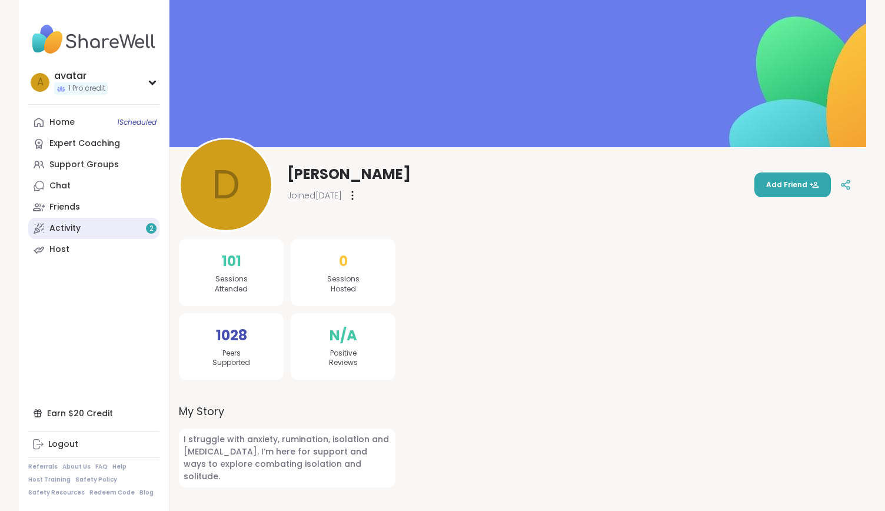
click at [85, 226] on link "Activity 2" at bounding box center [93, 228] width 131 height 21
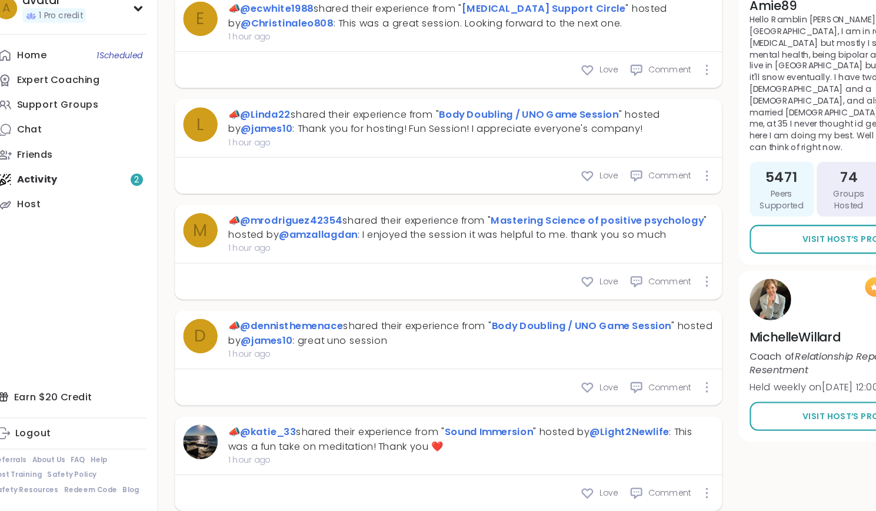
scroll to position [1170, 0]
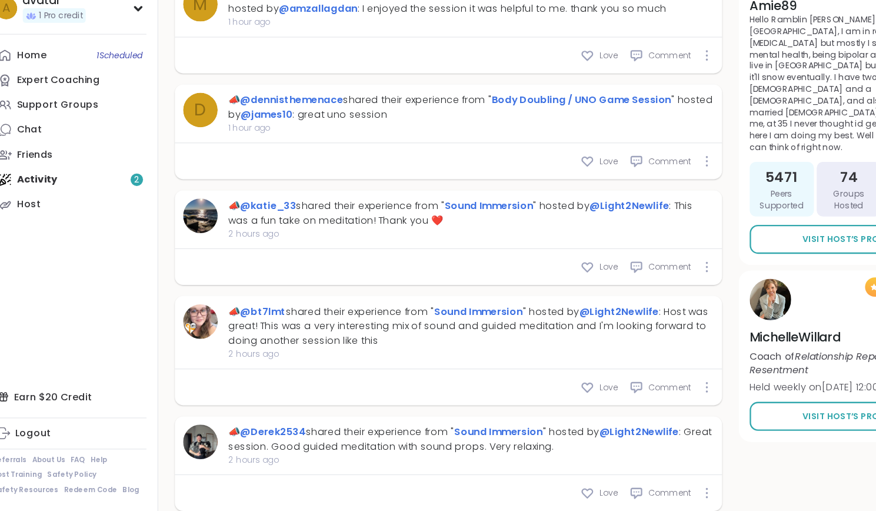
type textarea "*"
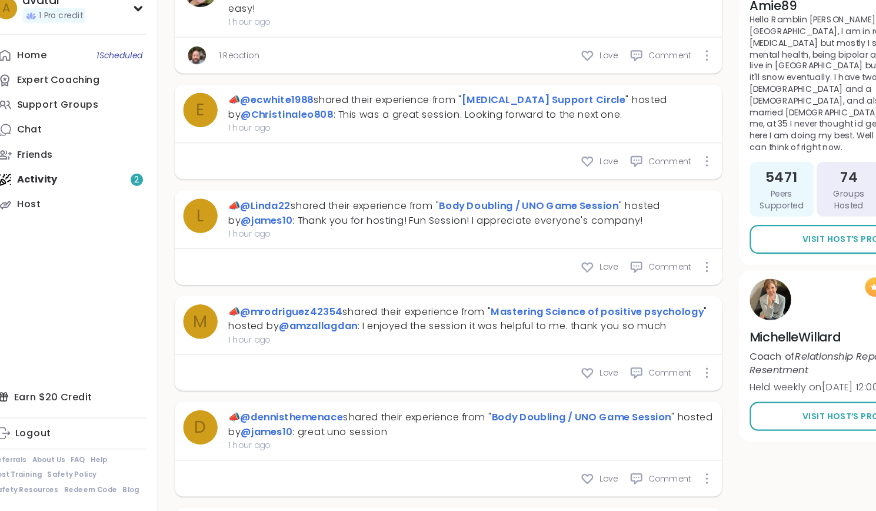
scroll to position [1439, 0]
